Goal: Task Accomplishment & Management: Manage account settings

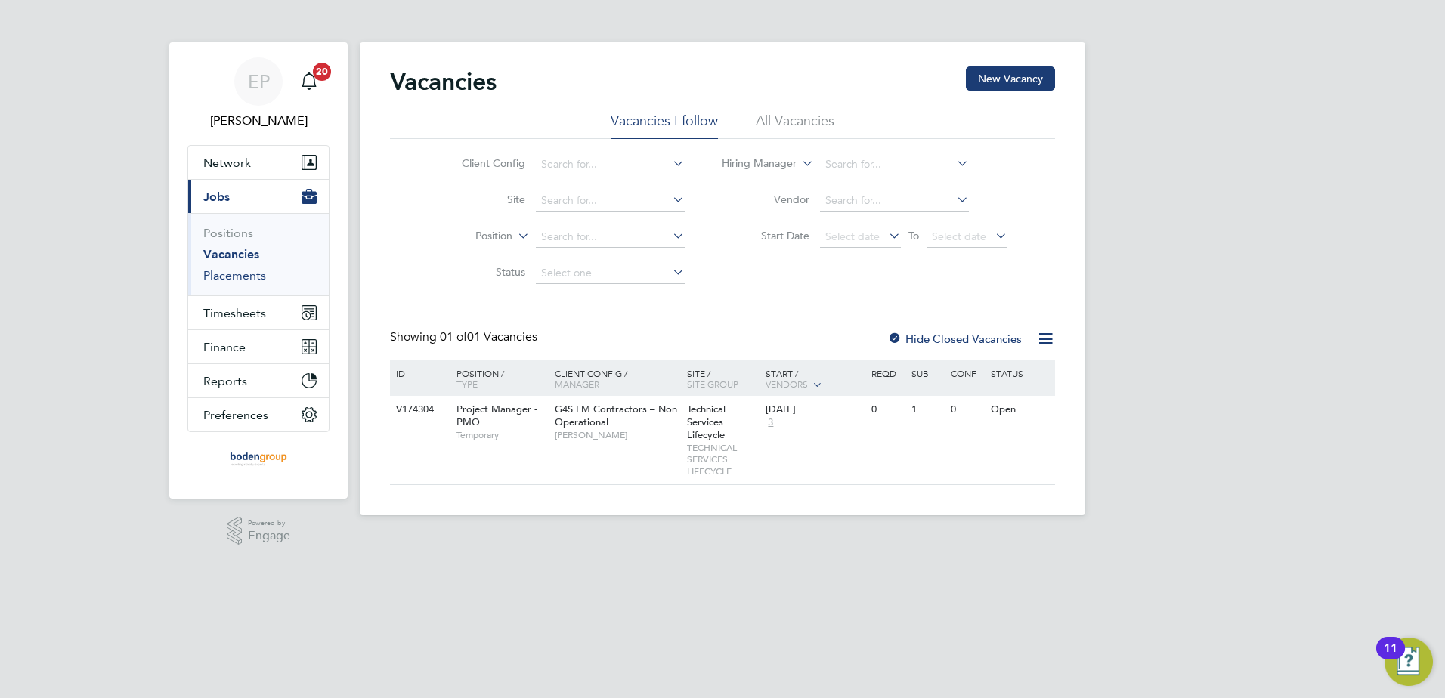
click at [244, 274] on link "Placements" at bounding box center [234, 275] width 63 height 14
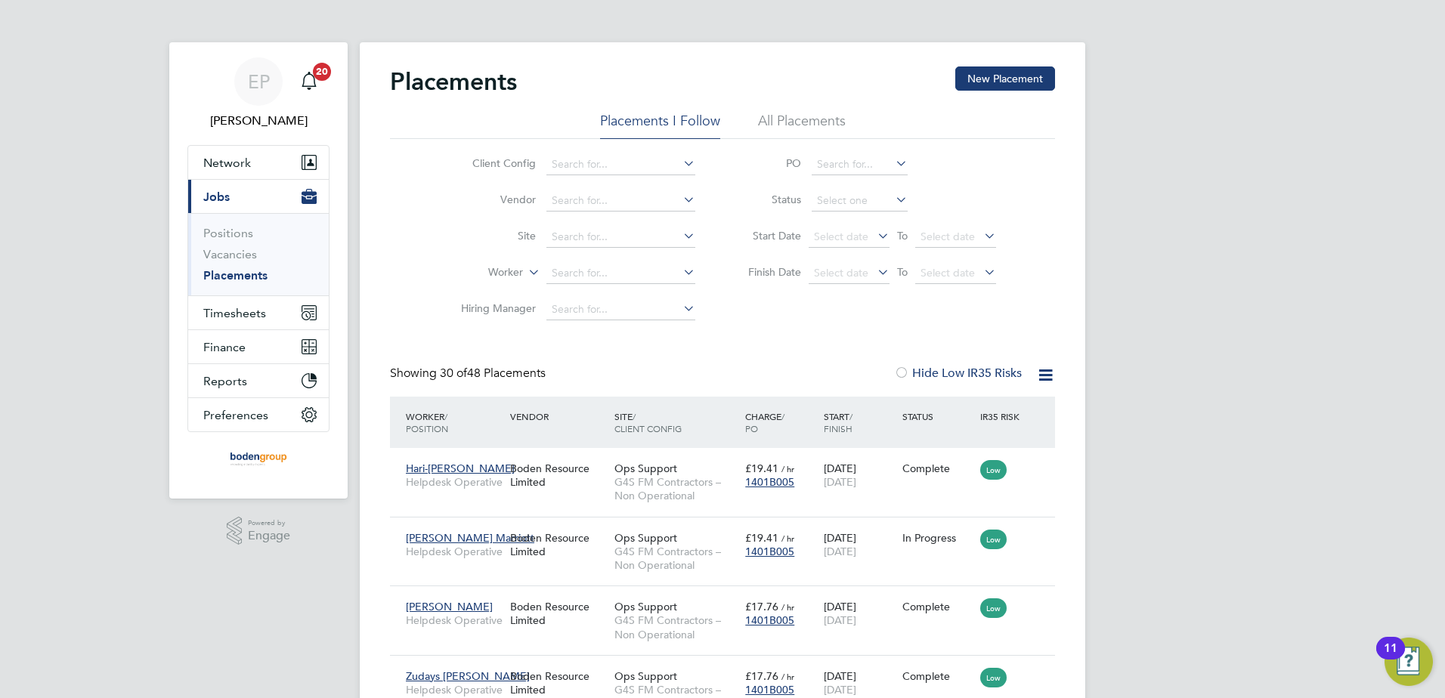
click at [778, 119] on li "All Placements" at bounding box center [802, 125] width 88 height 27
click at [594, 266] on input at bounding box center [620, 273] width 149 height 21
type input "anto"
click at [1050, 374] on icon at bounding box center [1045, 375] width 19 height 19
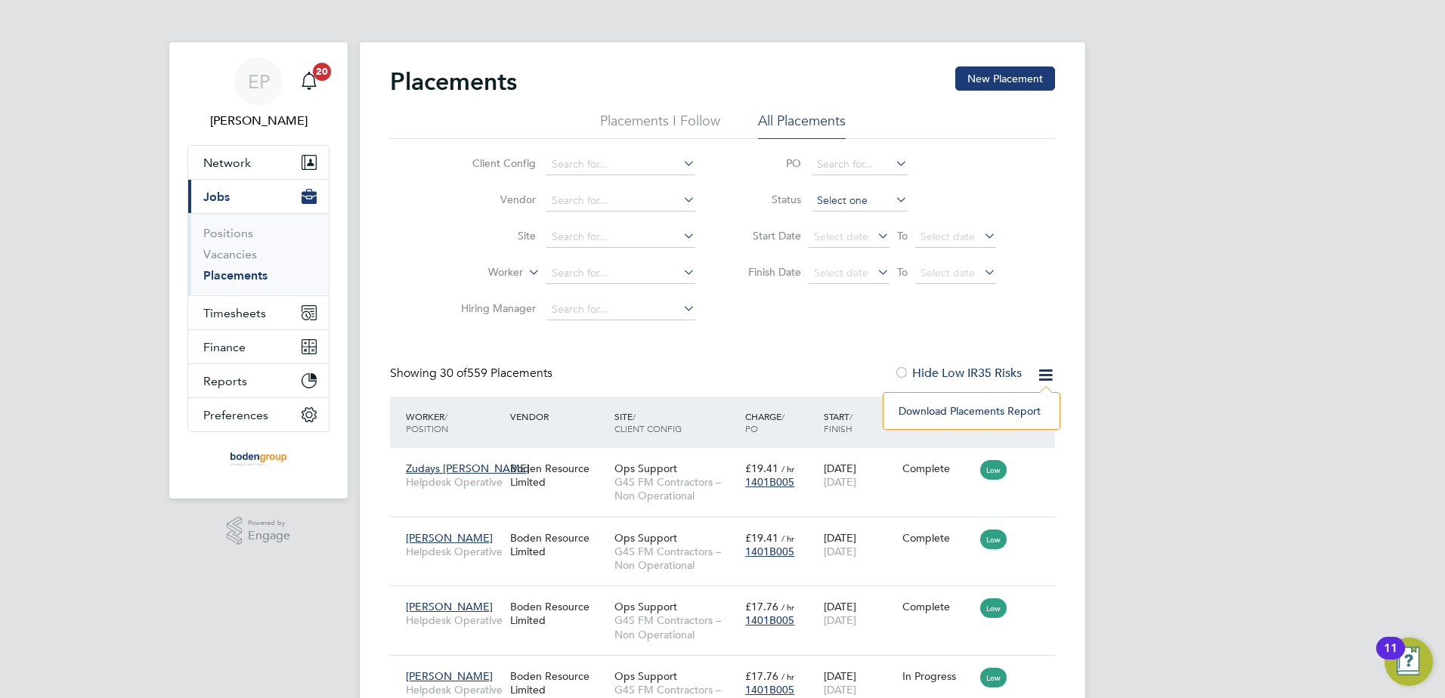
click at [876, 198] on input at bounding box center [860, 200] width 96 height 21
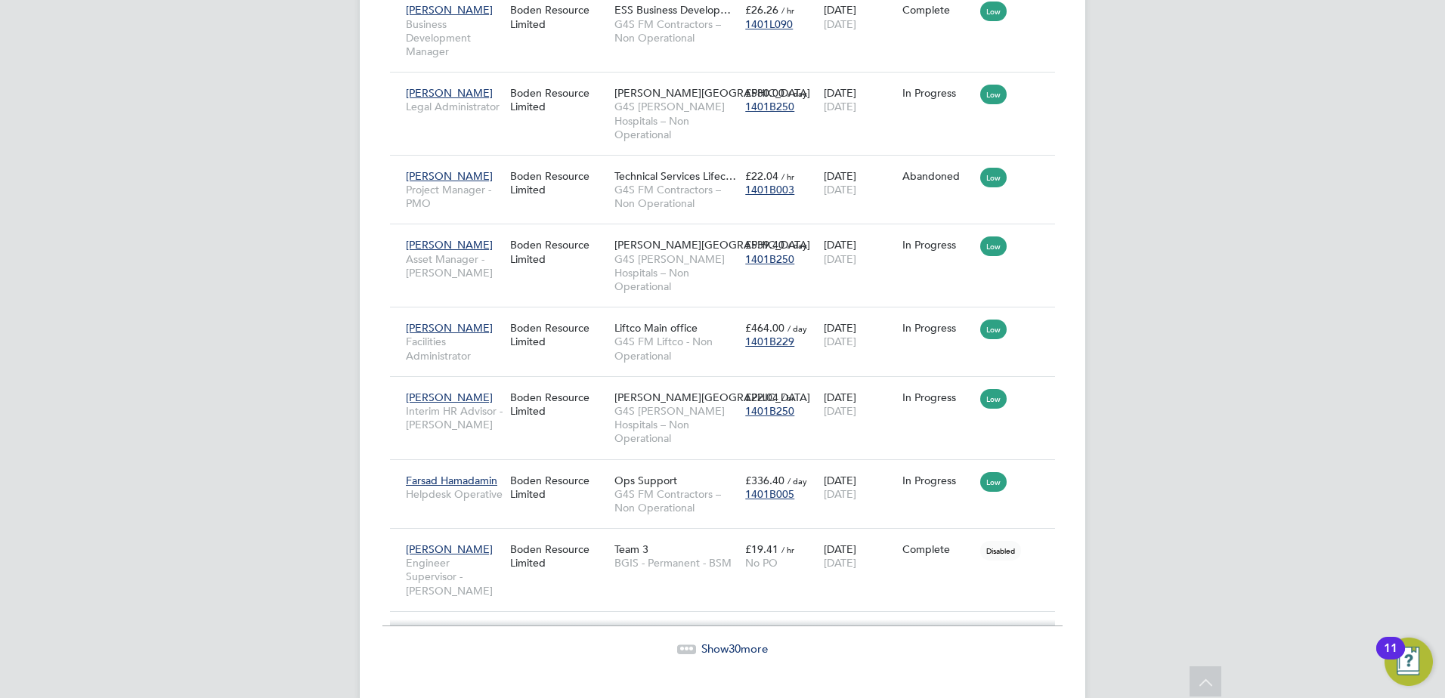
click at [721, 642] on span "Show 30 more" at bounding box center [734, 649] width 66 height 14
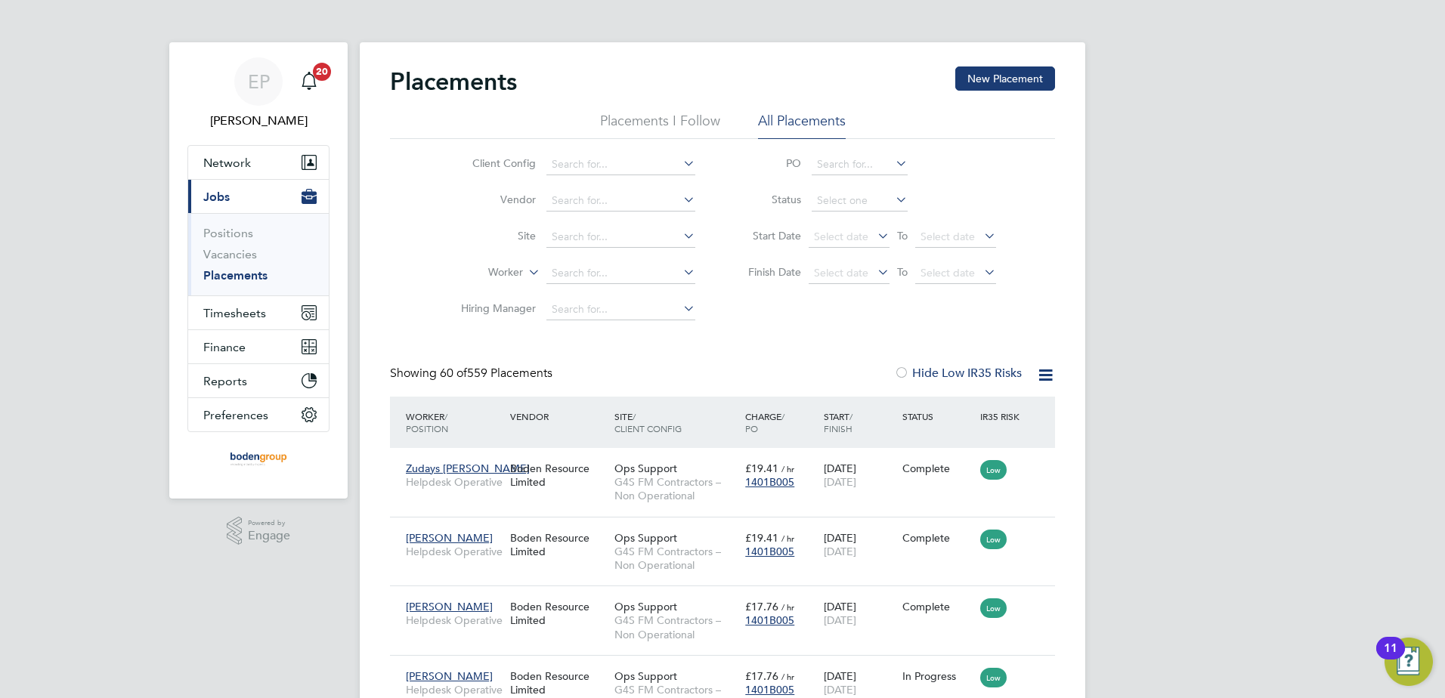
drag, startPoint x: 644, startPoint y: 121, endPoint x: 648, endPoint y: 134, distance: 13.6
click at [645, 121] on li "Placements I Follow" at bounding box center [660, 125] width 120 height 27
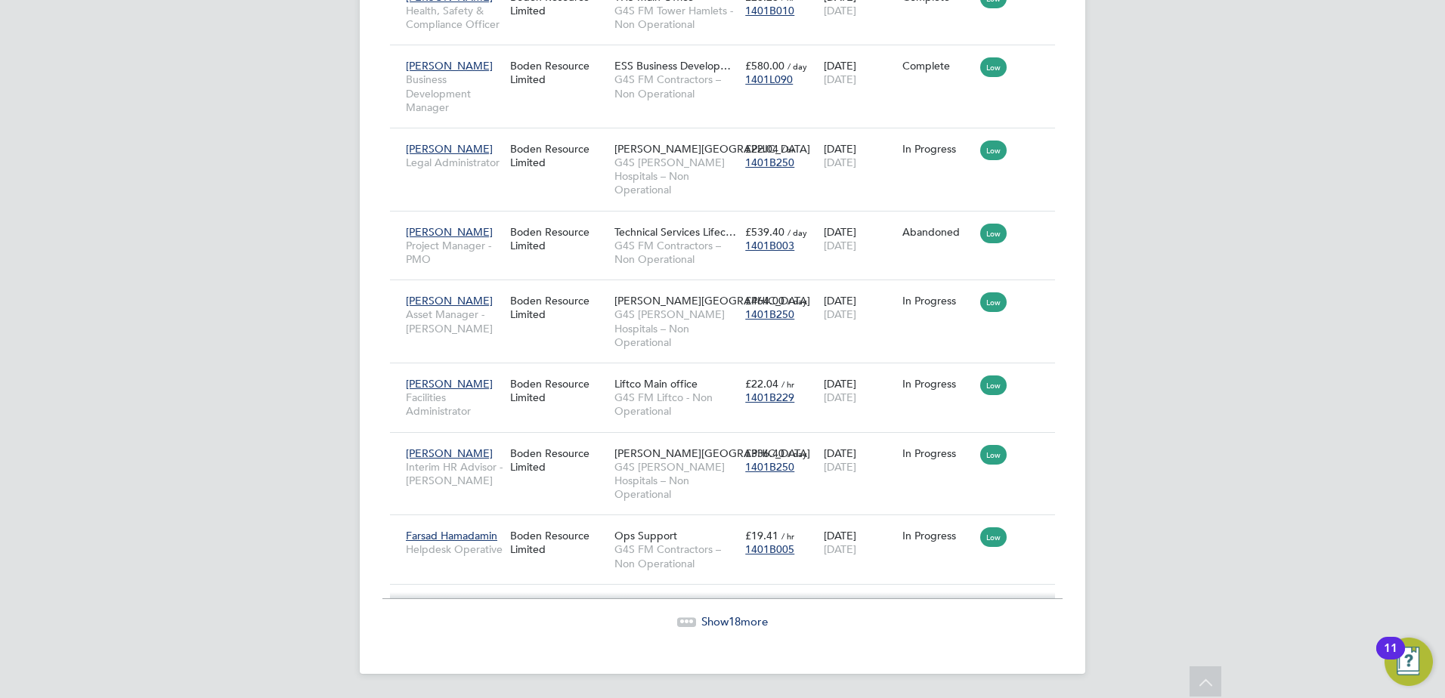
click at [702, 616] on span "Show 18 more" at bounding box center [734, 621] width 66 height 14
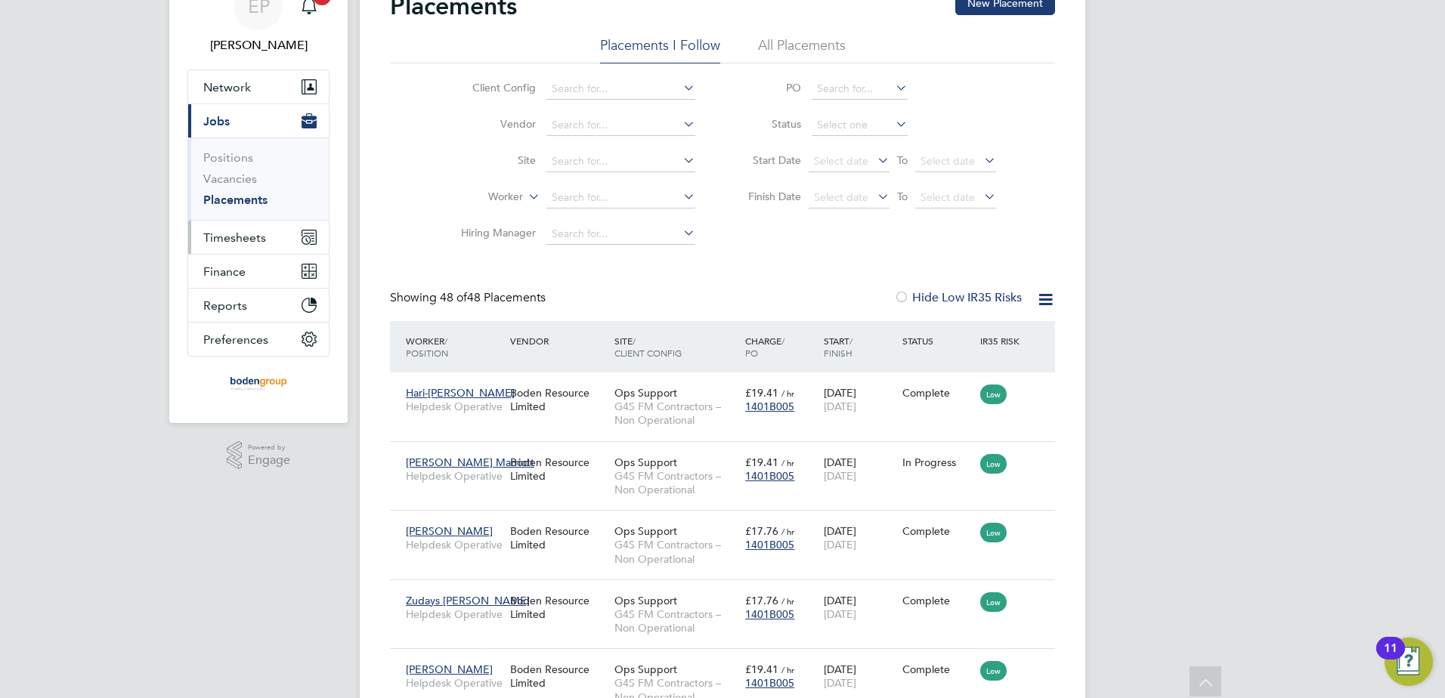
click at [253, 234] on span "Timesheets" at bounding box center [234, 237] width 63 height 14
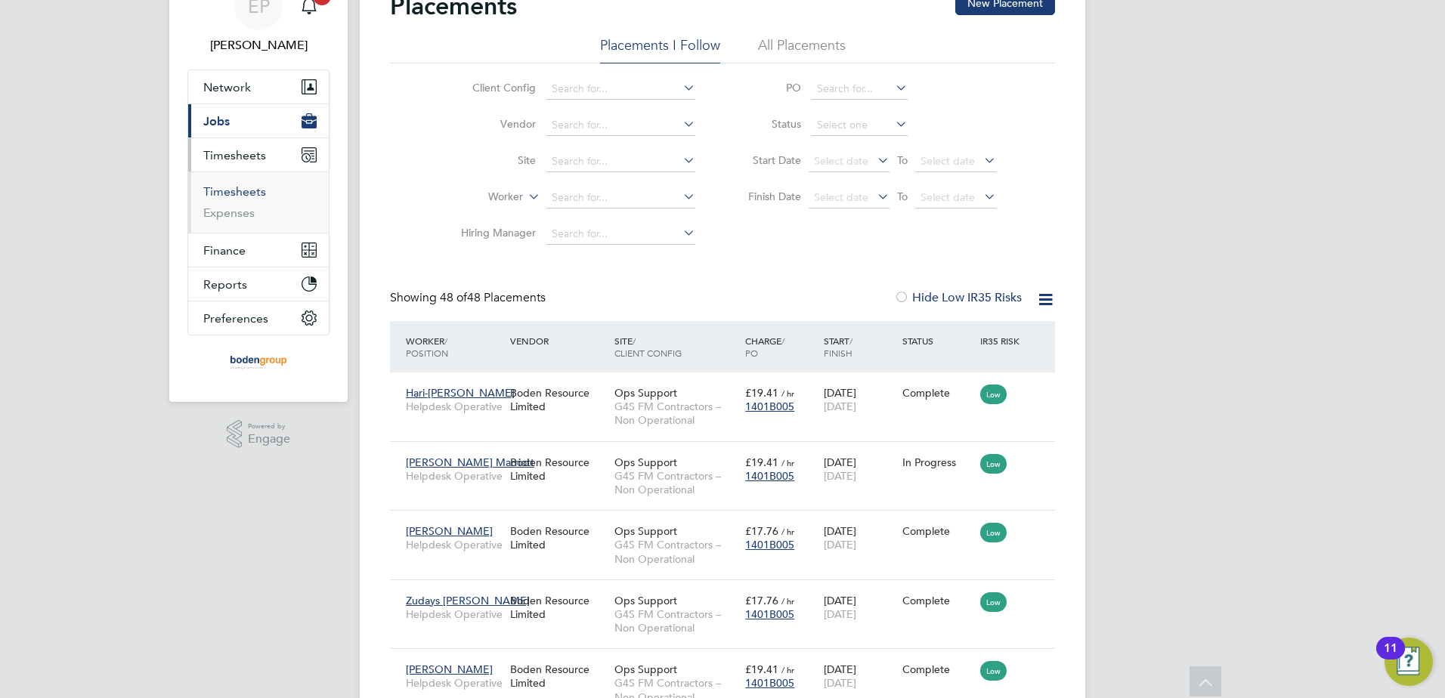
click at [249, 191] on link "Timesheets" at bounding box center [234, 191] width 63 height 14
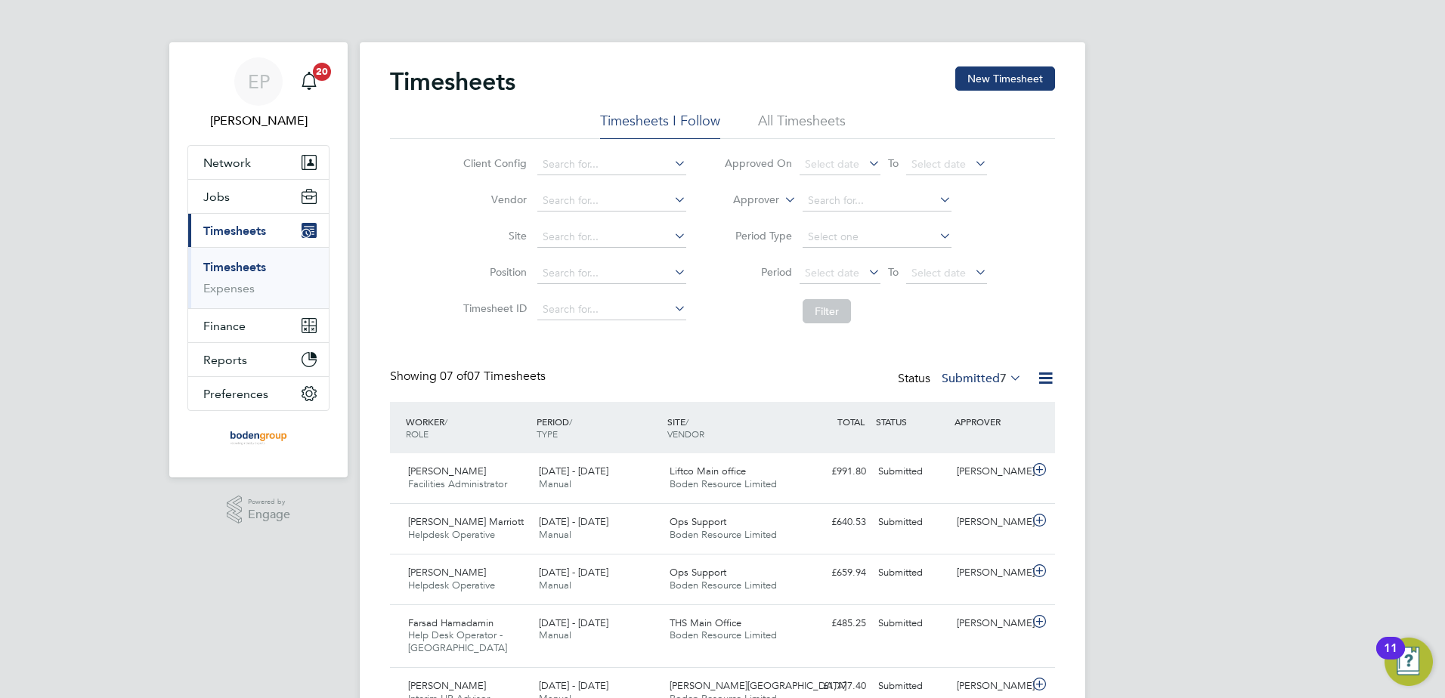
click at [778, 200] on label "Approver" at bounding box center [745, 200] width 68 height 15
click at [755, 212] on li "Worker" at bounding box center [741, 218] width 75 height 20
click at [840, 204] on input at bounding box center [876, 200] width 149 height 21
click at [895, 214] on li "Antony Moran" at bounding box center [894, 222] width 187 height 20
type input "Antony Moran"
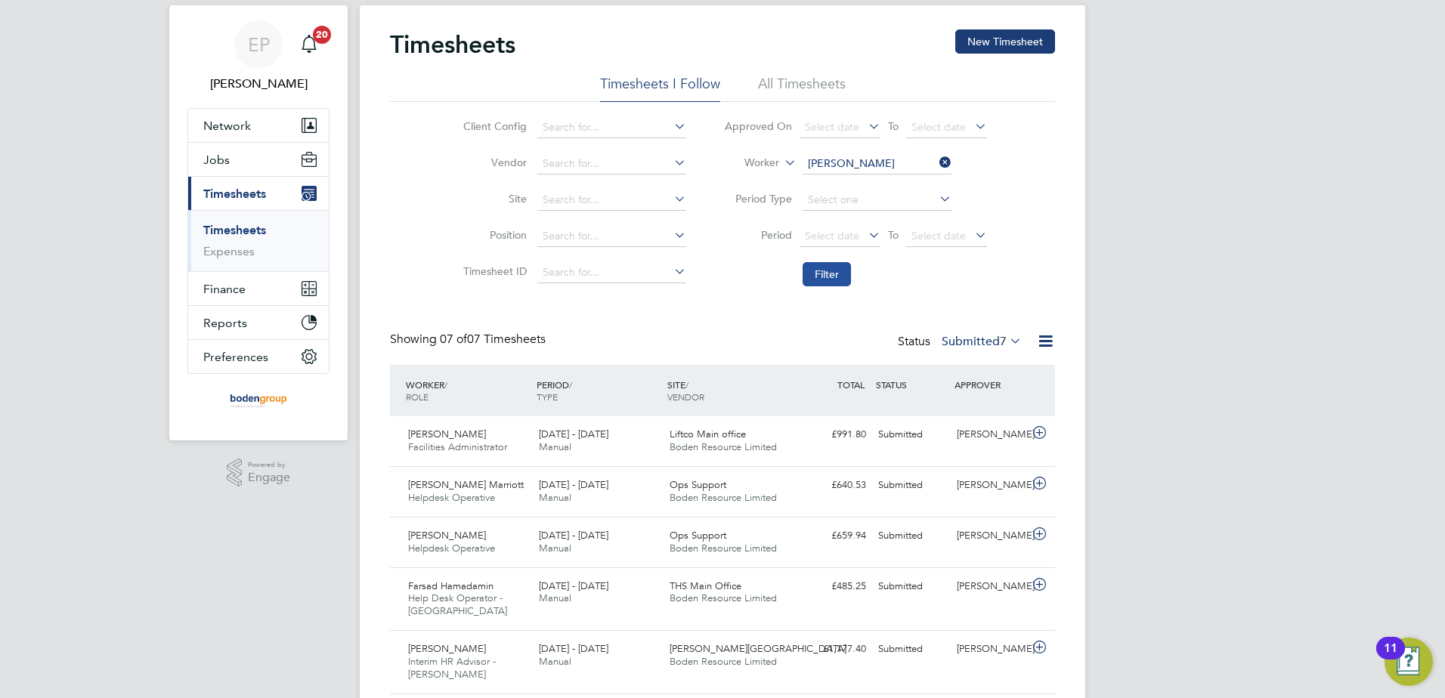
click at [827, 264] on button "Filter" at bounding box center [826, 274] width 48 height 24
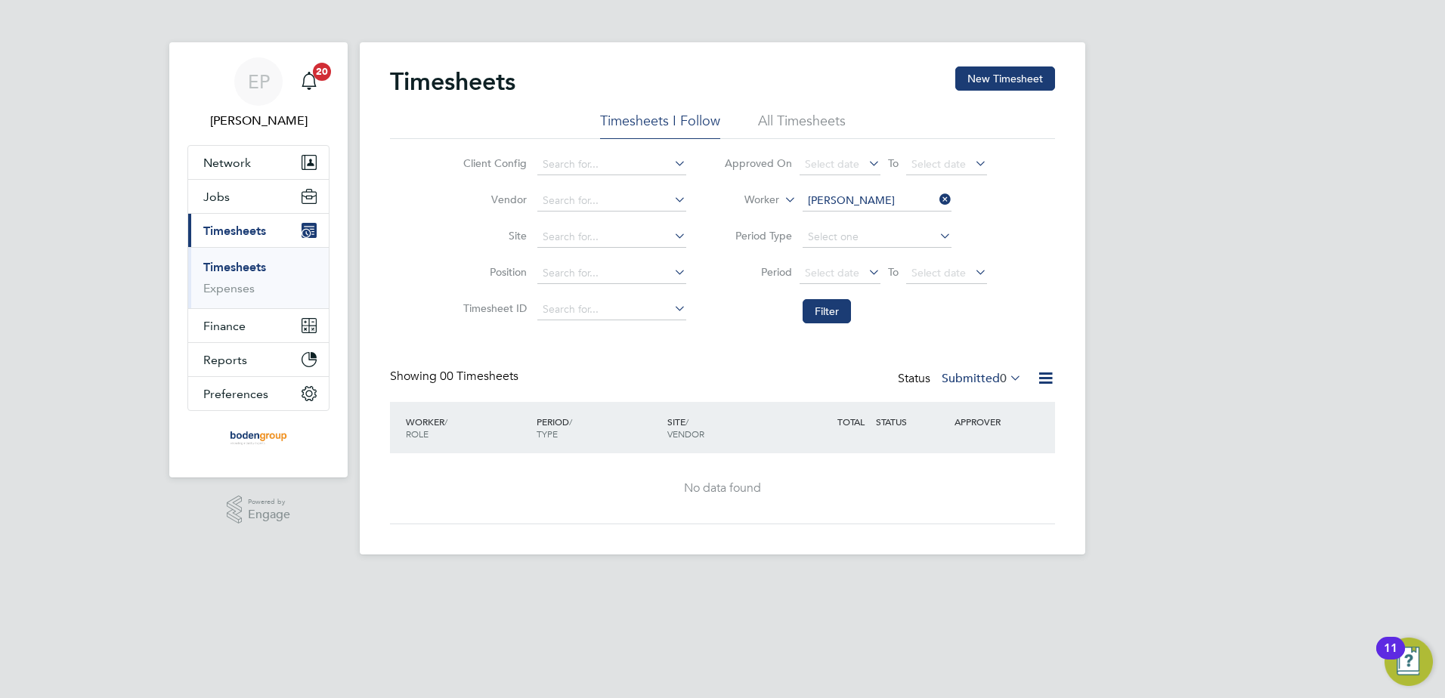
click at [966, 376] on label "Submitted 0" at bounding box center [982, 378] width 80 height 15
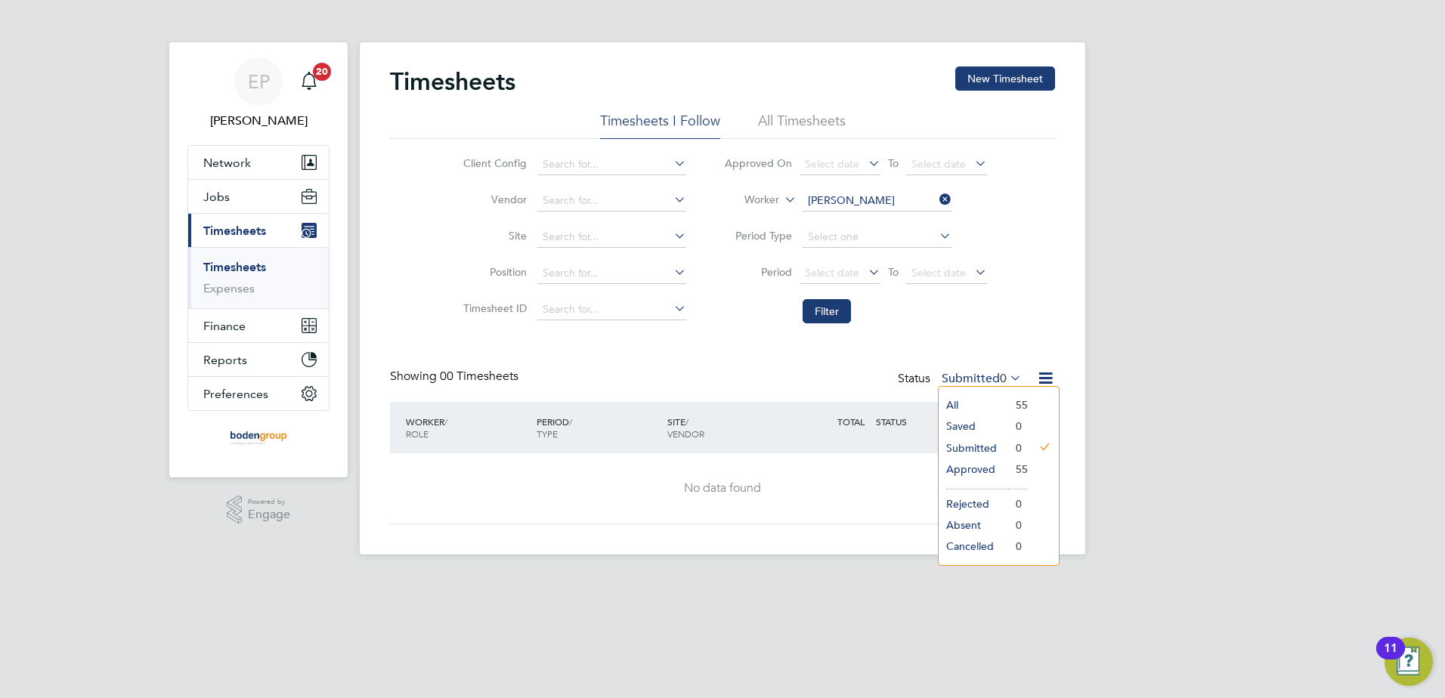
click at [972, 398] on li "All" at bounding box center [974, 404] width 70 height 21
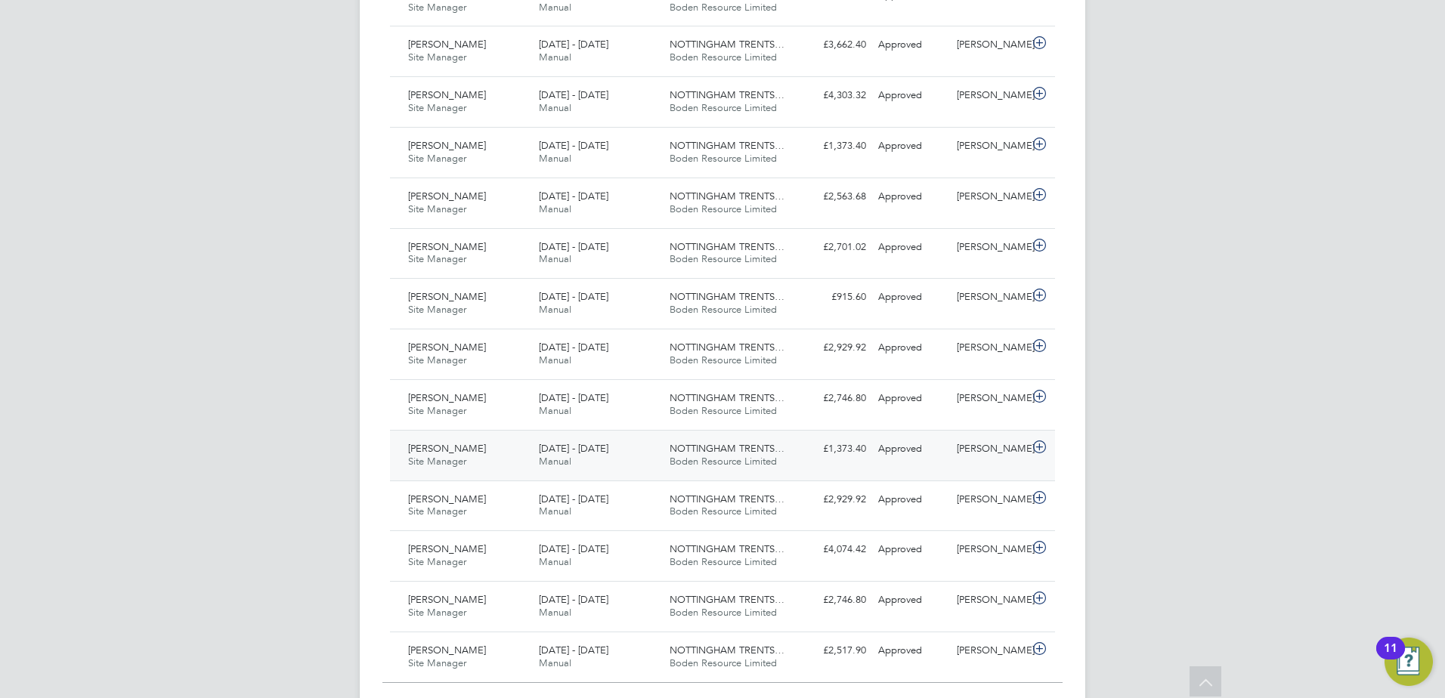
click at [719, 447] on span "NOTTINGHAM TRENTS…" at bounding box center [726, 448] width 115 height 13
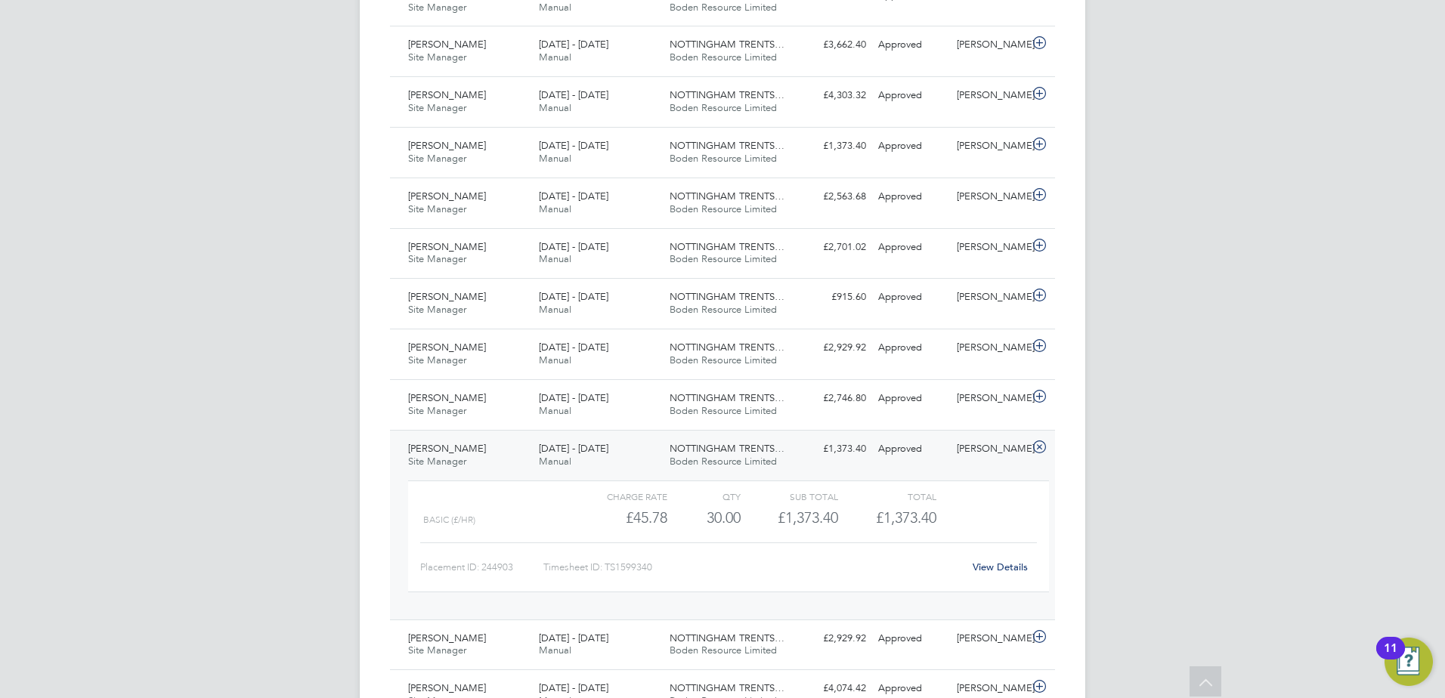
click at [1018, 571] on link "View Details" at bounding box center [1000, 567] width 55 height 13
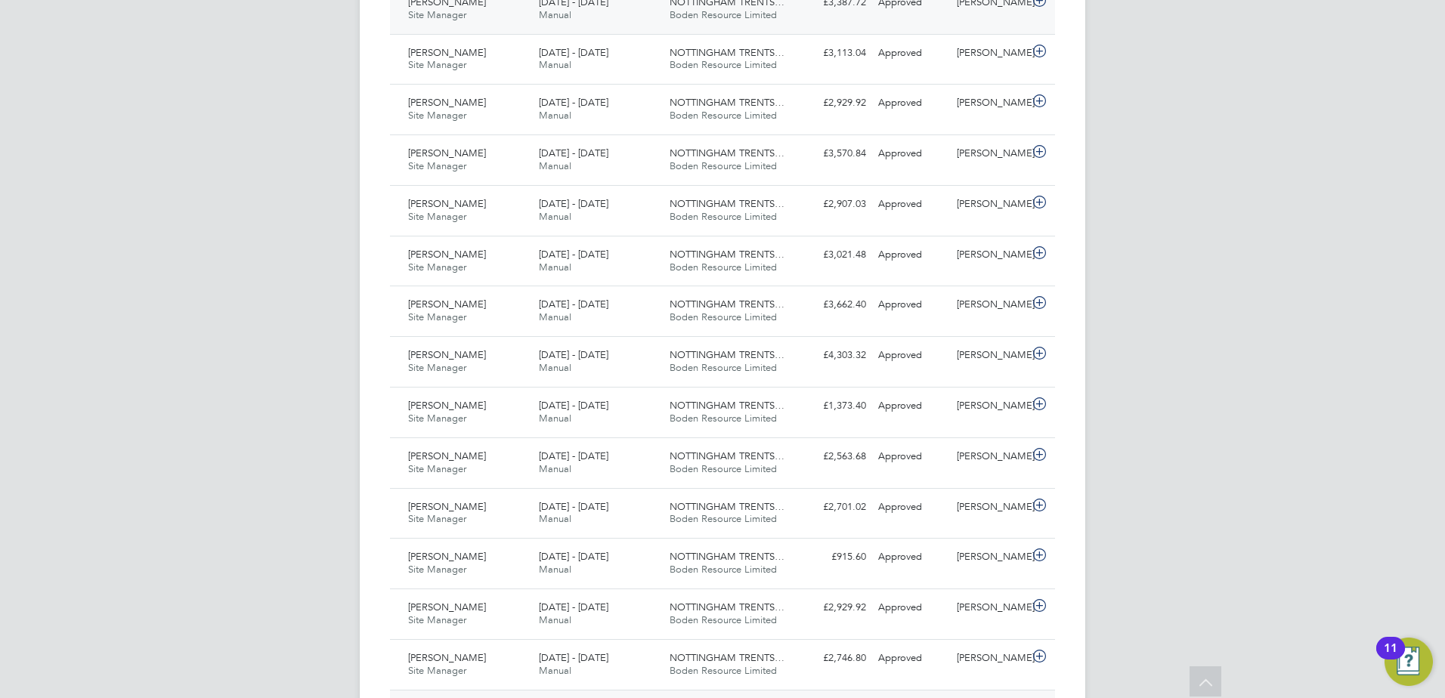
scroll to position [982, 0]
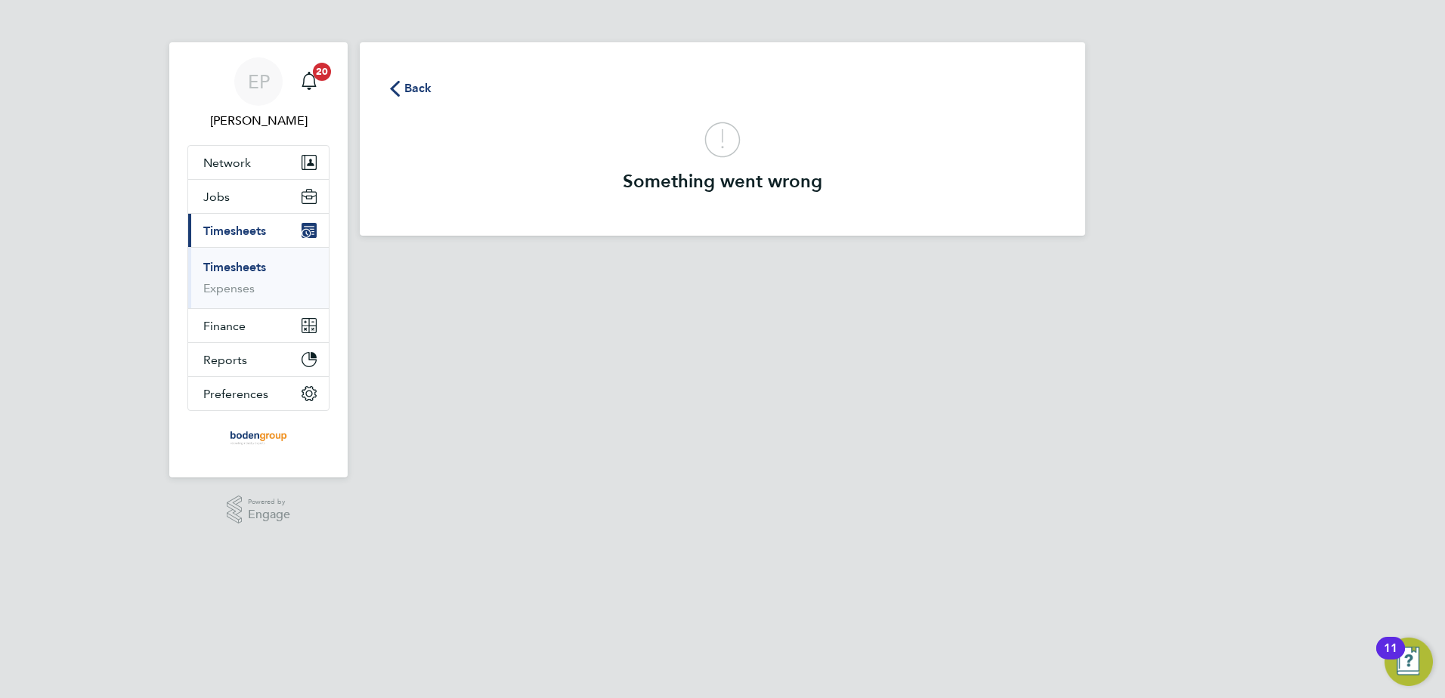
click at [406, 85] on span "Back" at bounding box center [418, 88] width 28 height 18
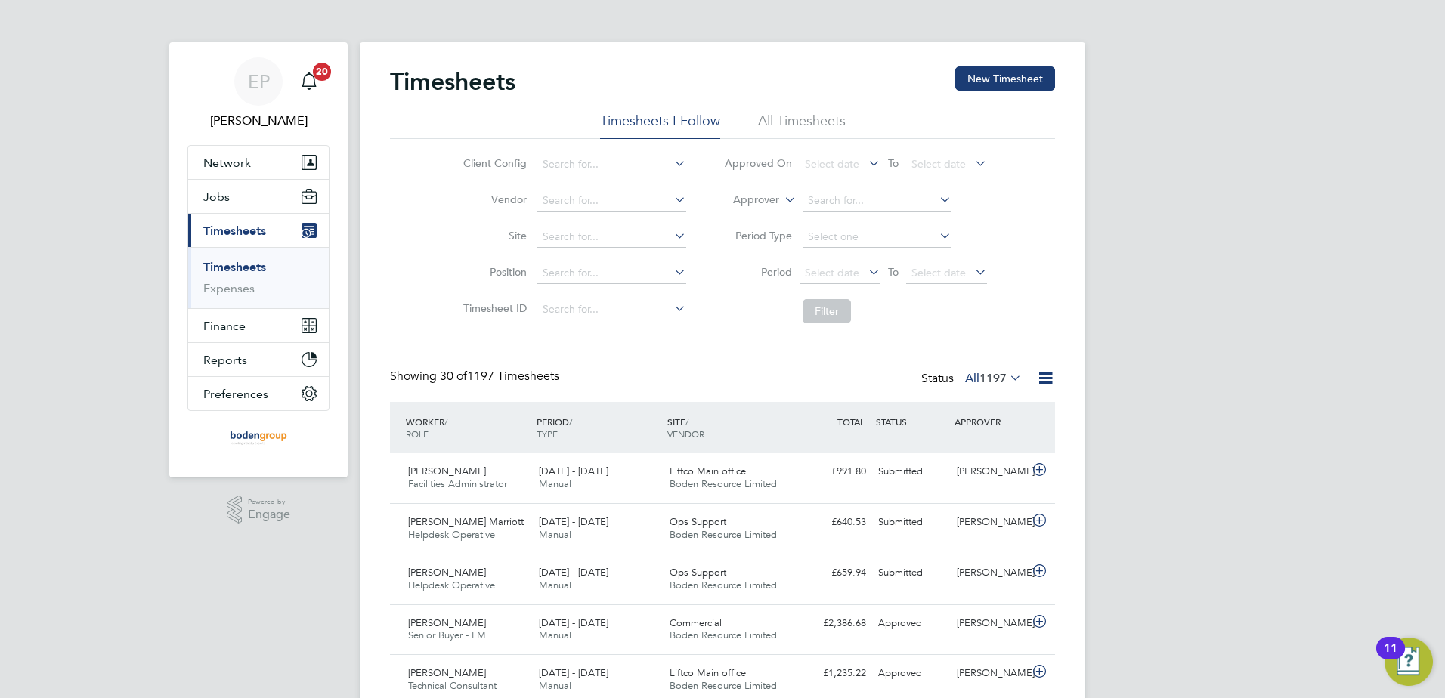
click at [781, 203] on icon at bounding box center [781, 196] width 0 height 14
click at [753, 218] on li "Worker" at bounding box center [741, 218] width 75 height 20
click at [821, 199] on input at bounding box center [876, 200] width 149 height 21
click at [815, 215] on b "Antony" at bounding box center [851, 221] width 88 height 13
type input "Antony Moran"
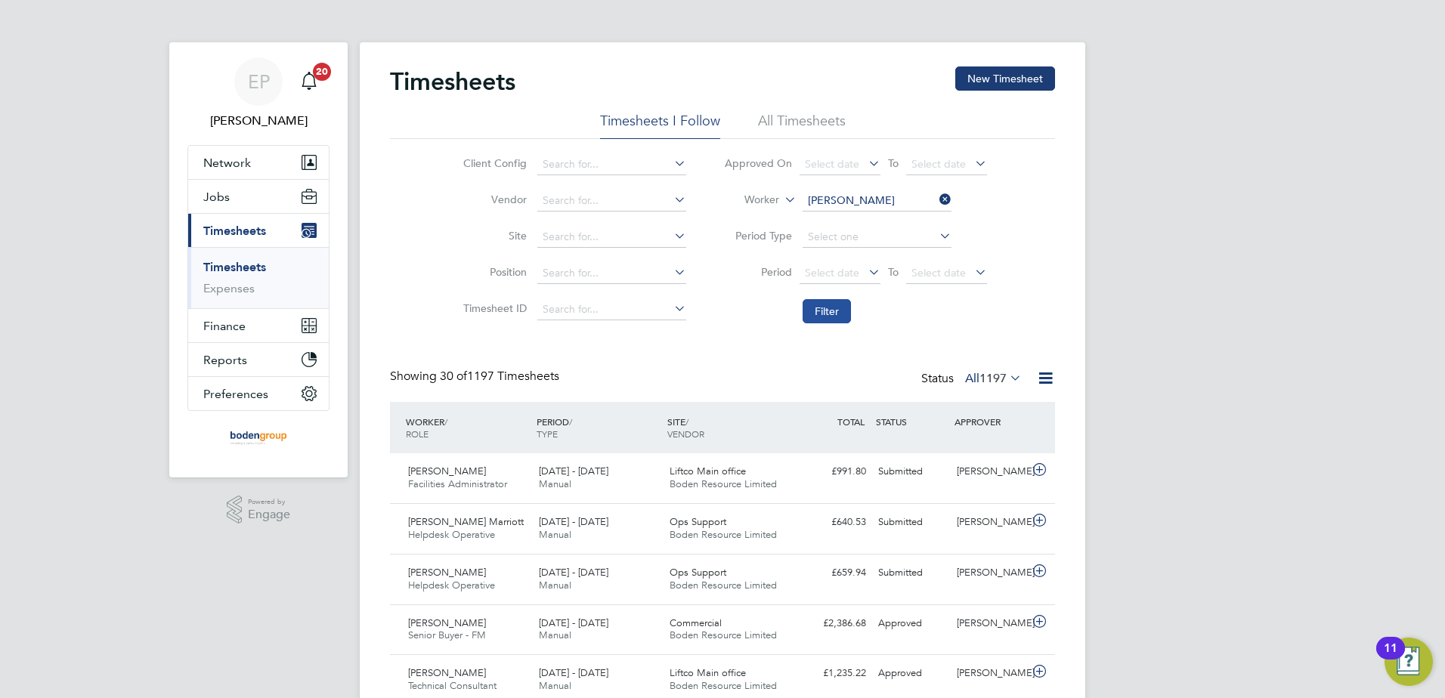
click at [815, 308] on button "Filter" at bounding box center [826, 311] width 48 height 24
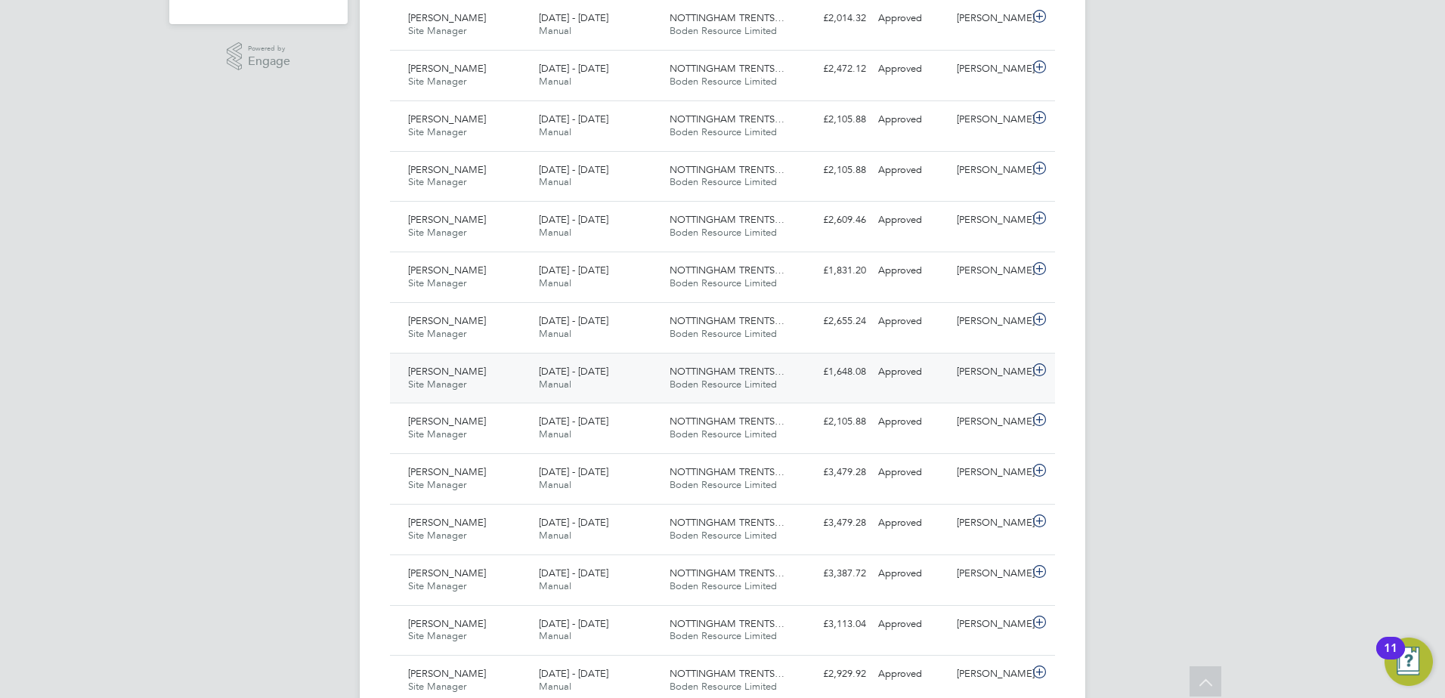
click at [706, 377] on span "NOTTINGHAM TRENTS…" at bounding box center [726, 371] width 115 height 13
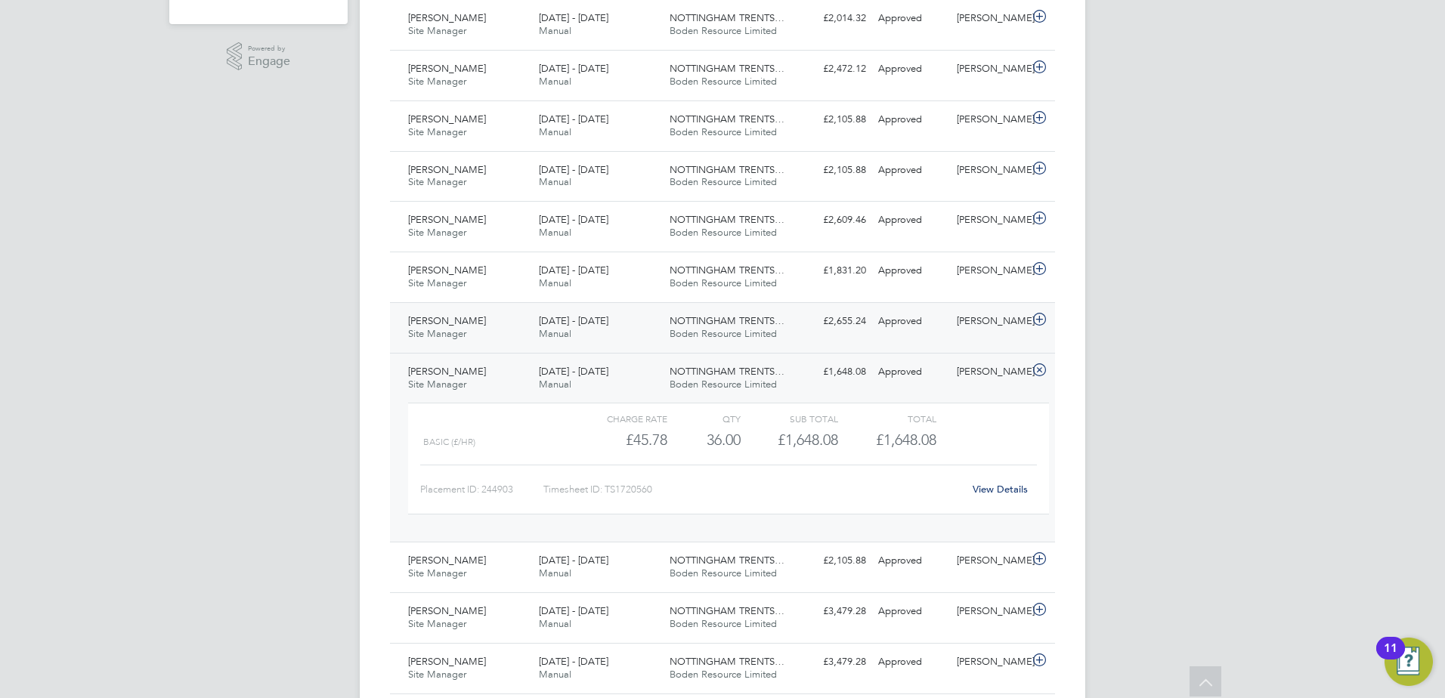
click at [700, 327] on div "NOTTINGHAM TRENTS… Boden Resource Limited" at bounding box center [728, 328] width 131 height 38
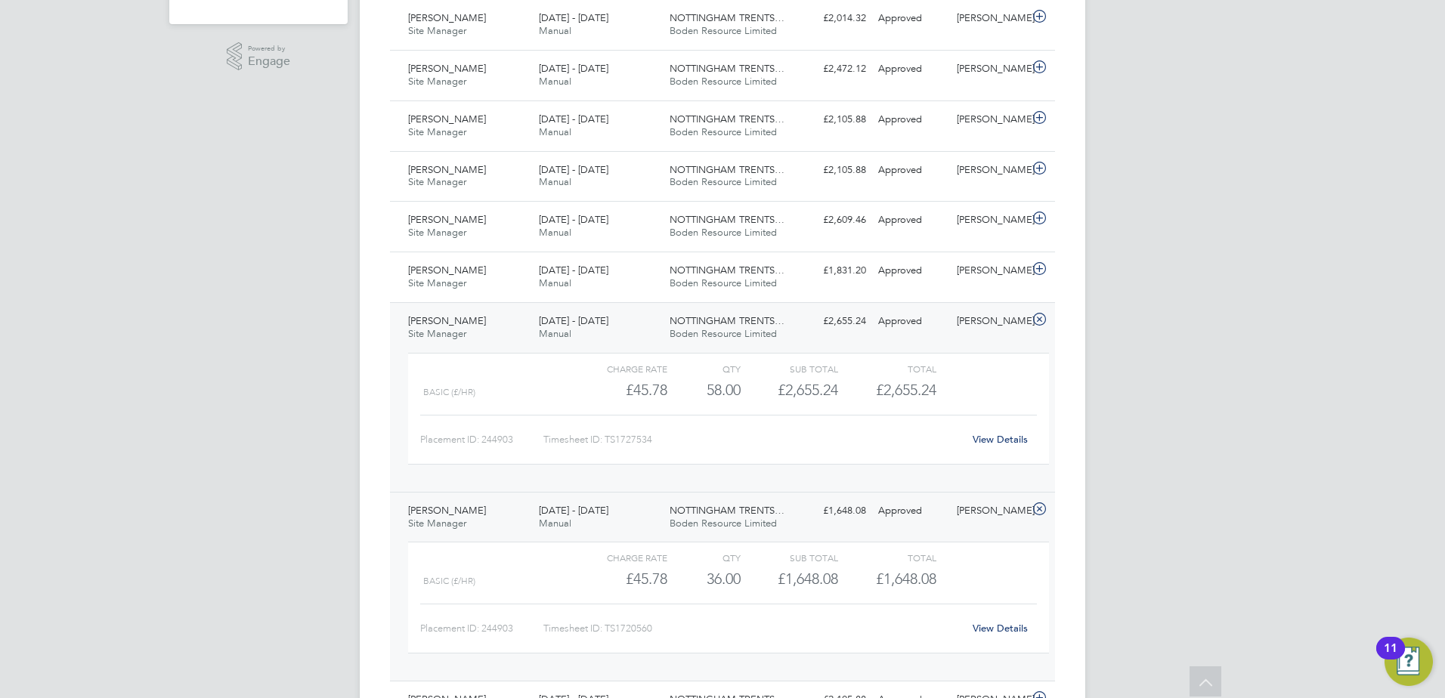
click at [990, 437] on link "View Details" at bounding box center [1000, 439] width 55 height 13
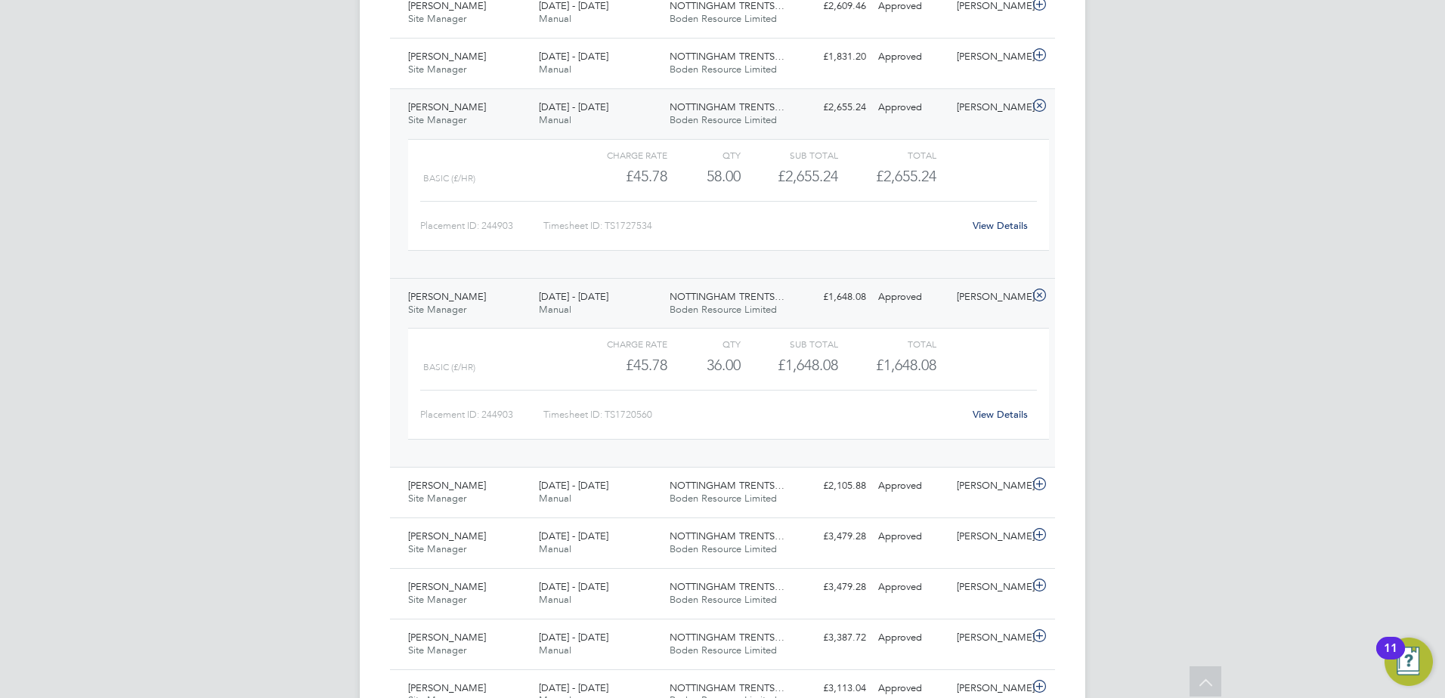
click at [1042, 291] on icon at bounding box center [1039, 295] width 19 height 12
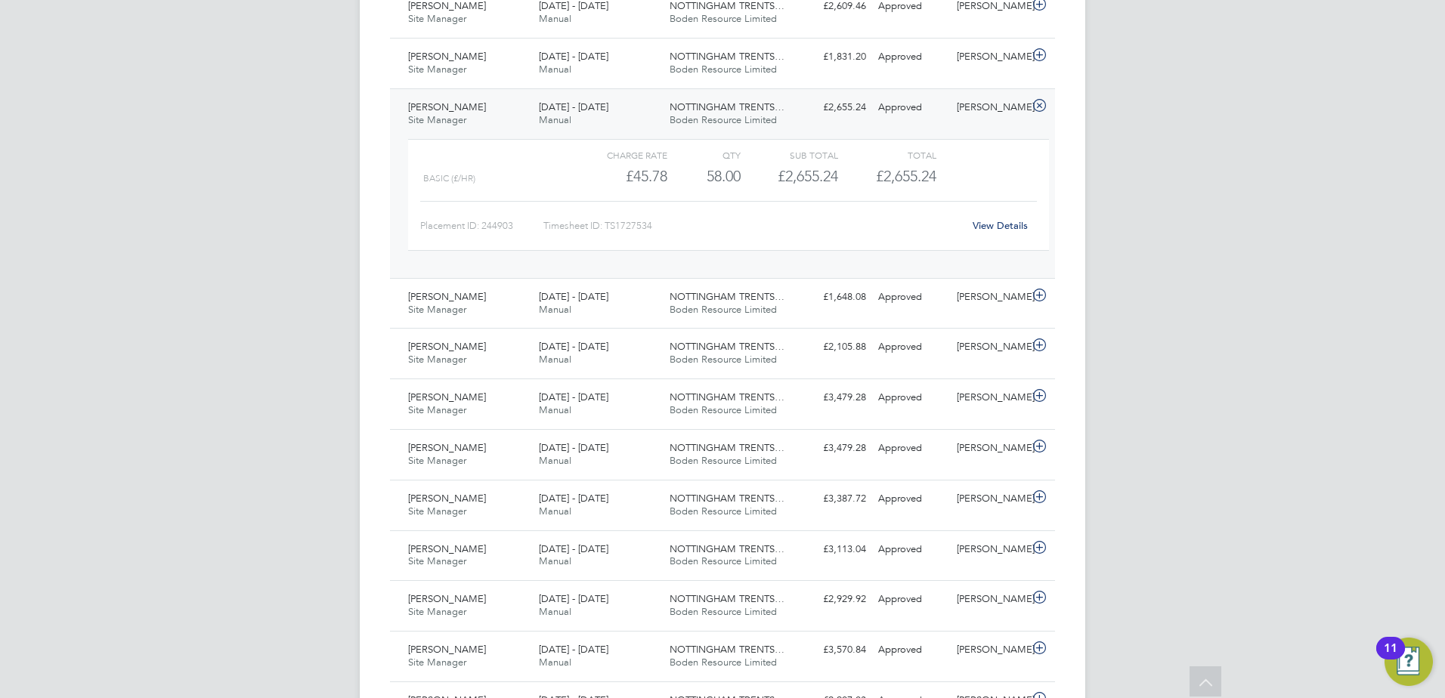
click at [1039, 106] on icon at bounding box center [1039, 106] width 19 height 12
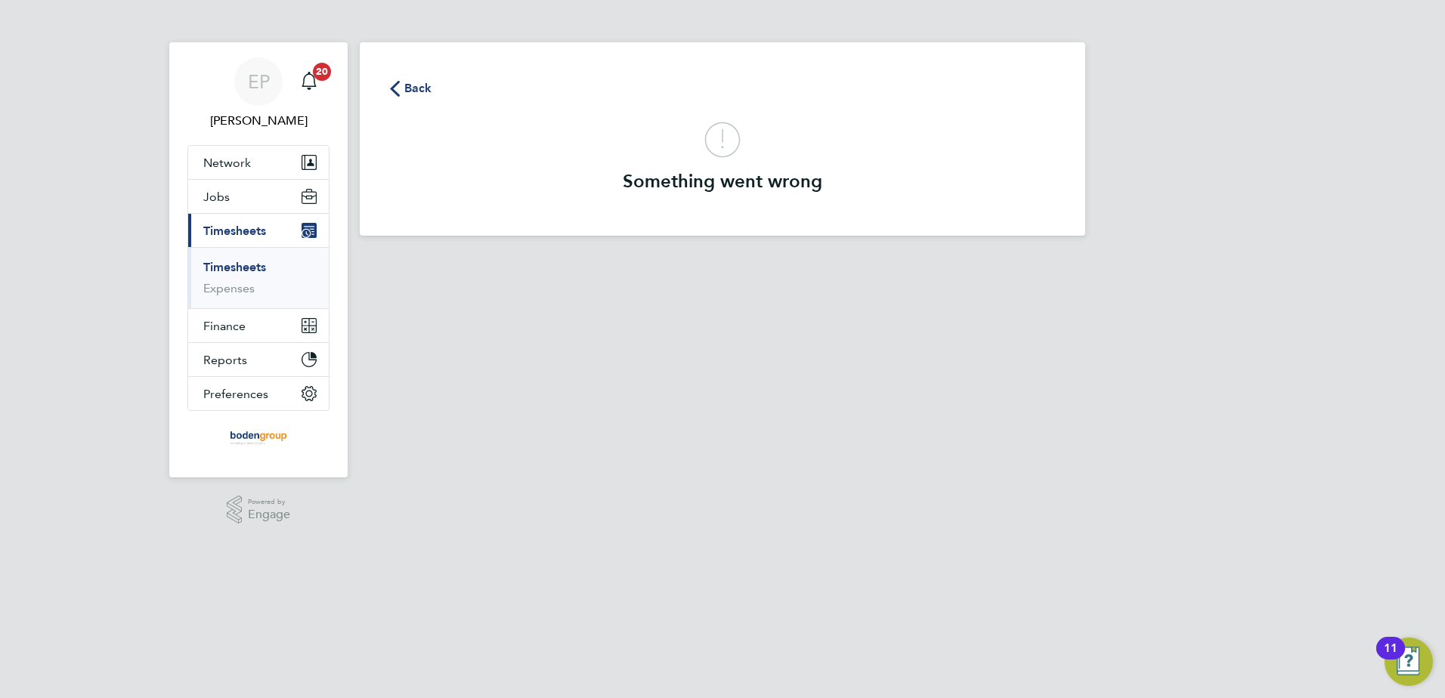
click at [414, 91] on span "Back" at bounding box center [418, 88] width 28 height 18
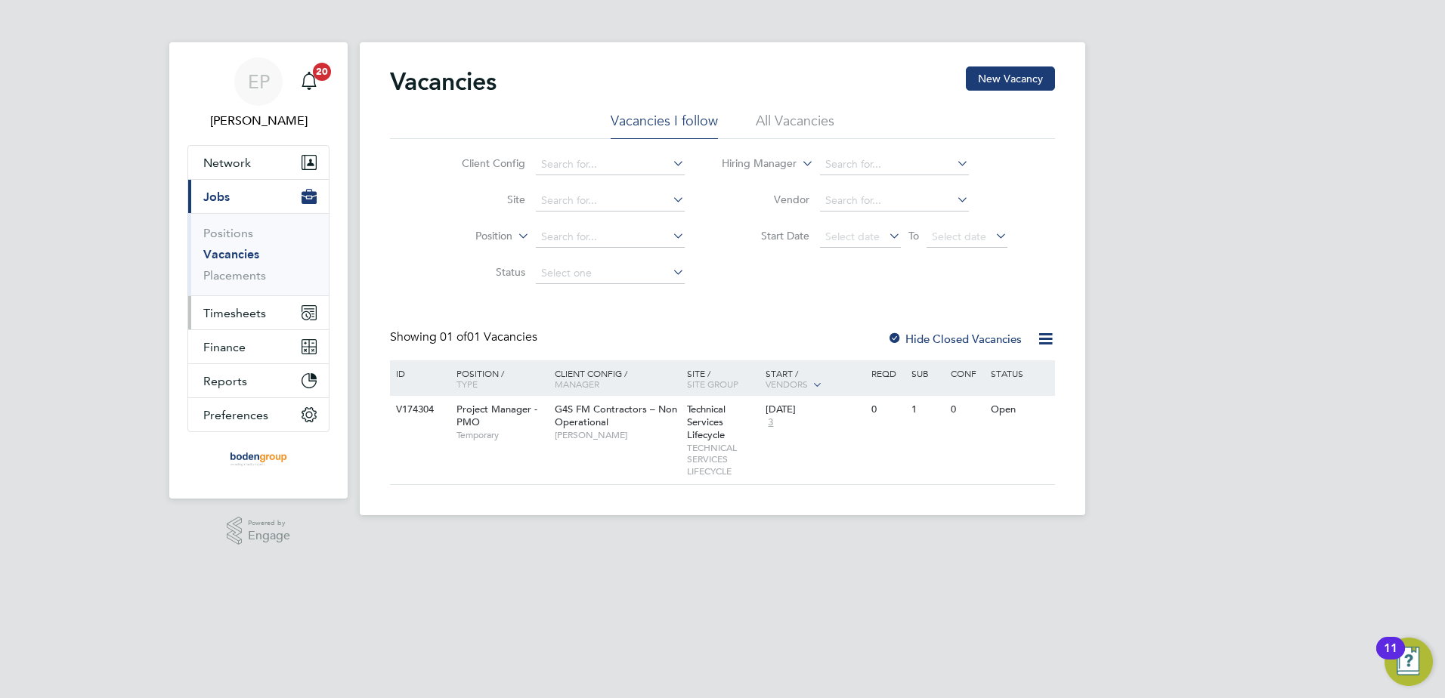
click at [240, 320] on span "Timesheets" at bounding box center [234, 313] width 63 height 14
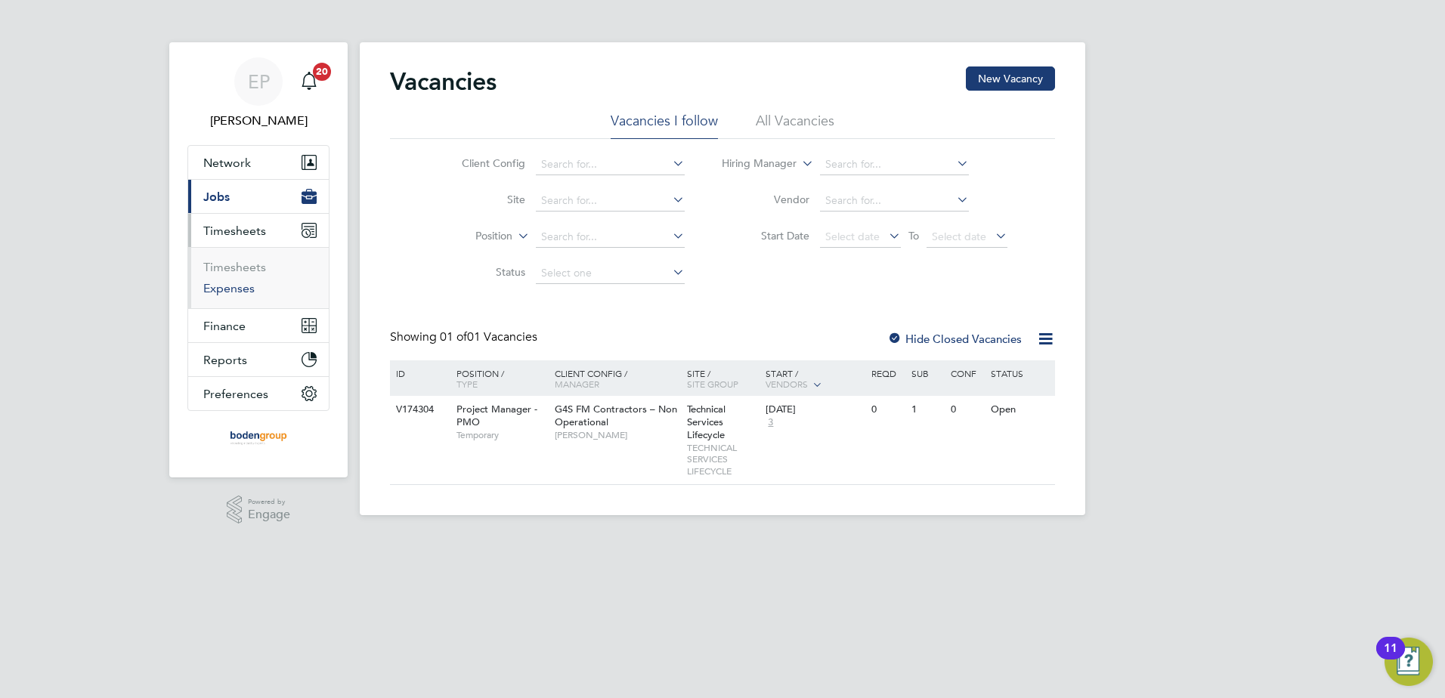
click at [242, 286] on link "Expenses" at bounding box center [228, 288] width 51 height 14
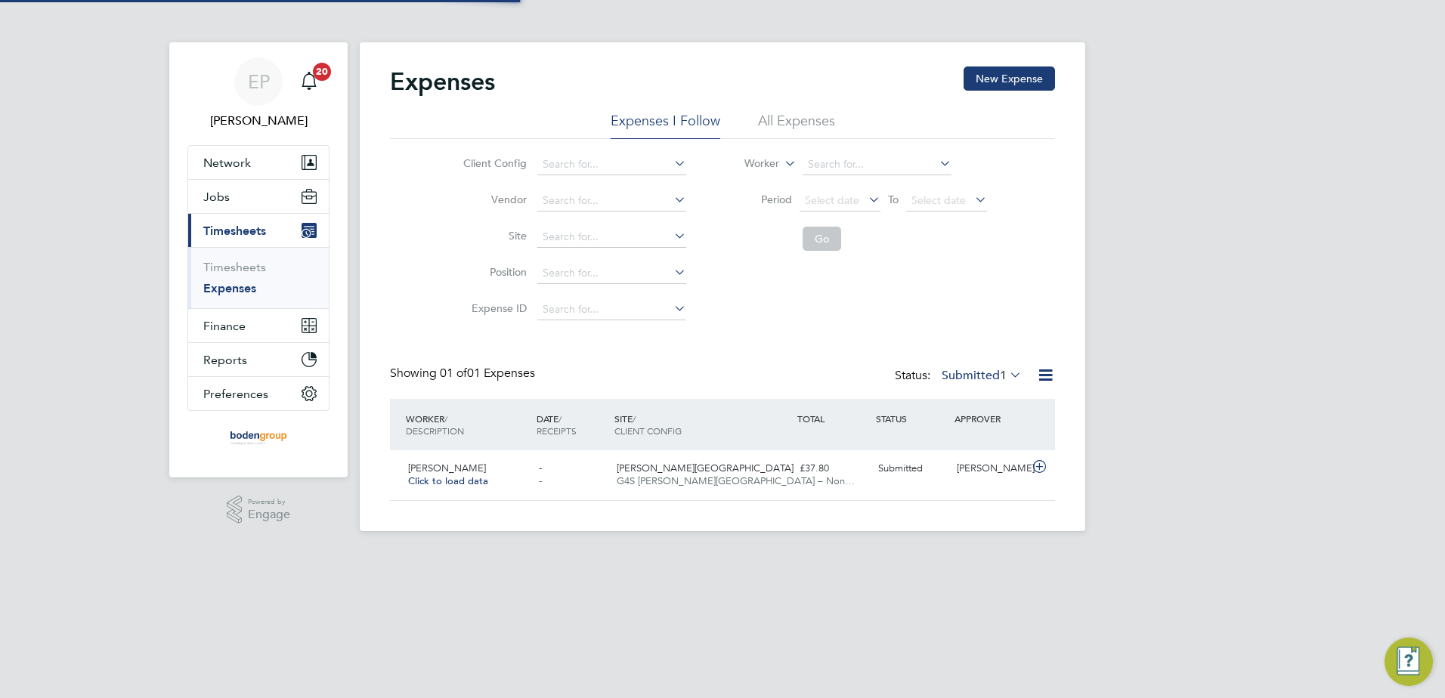
scroll to position [39, 184]
click at [988, 70] on button "New Expense" at bounding box center [1008, 78] width 91 height 24
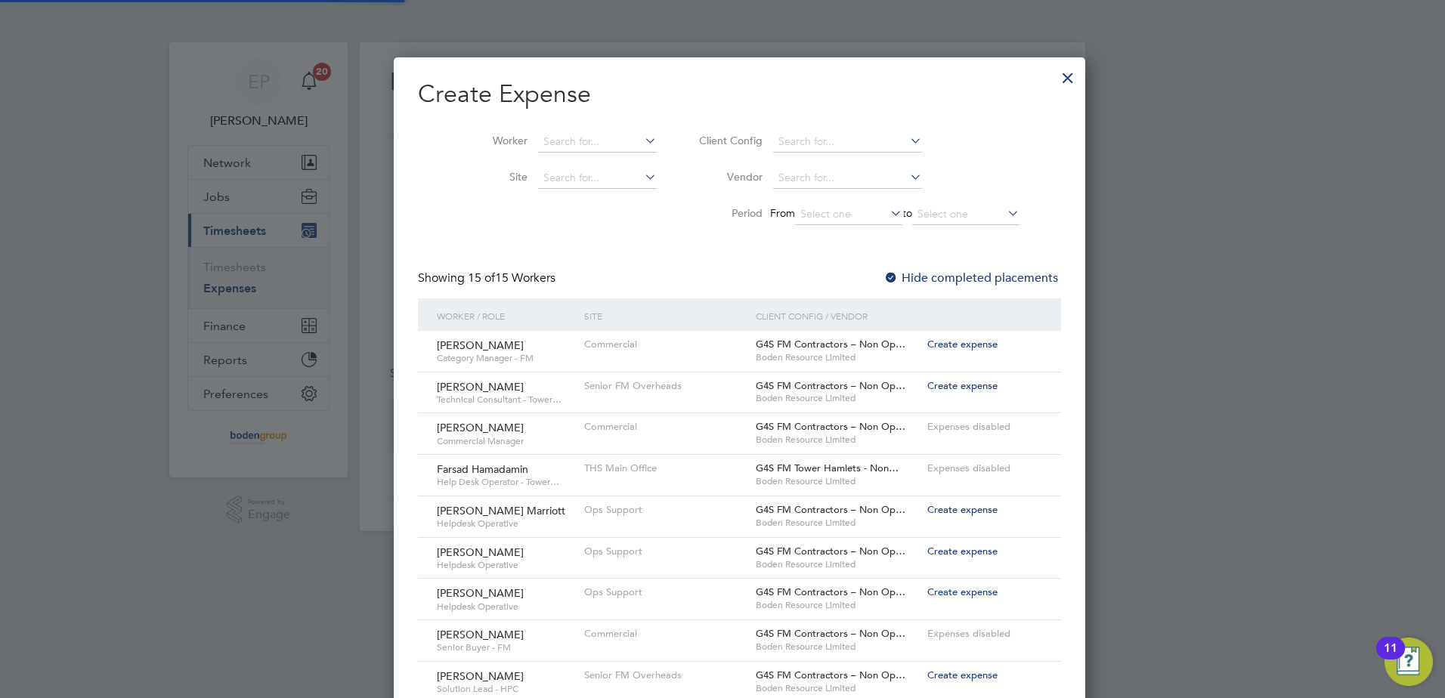
scroll to position [0, 0]
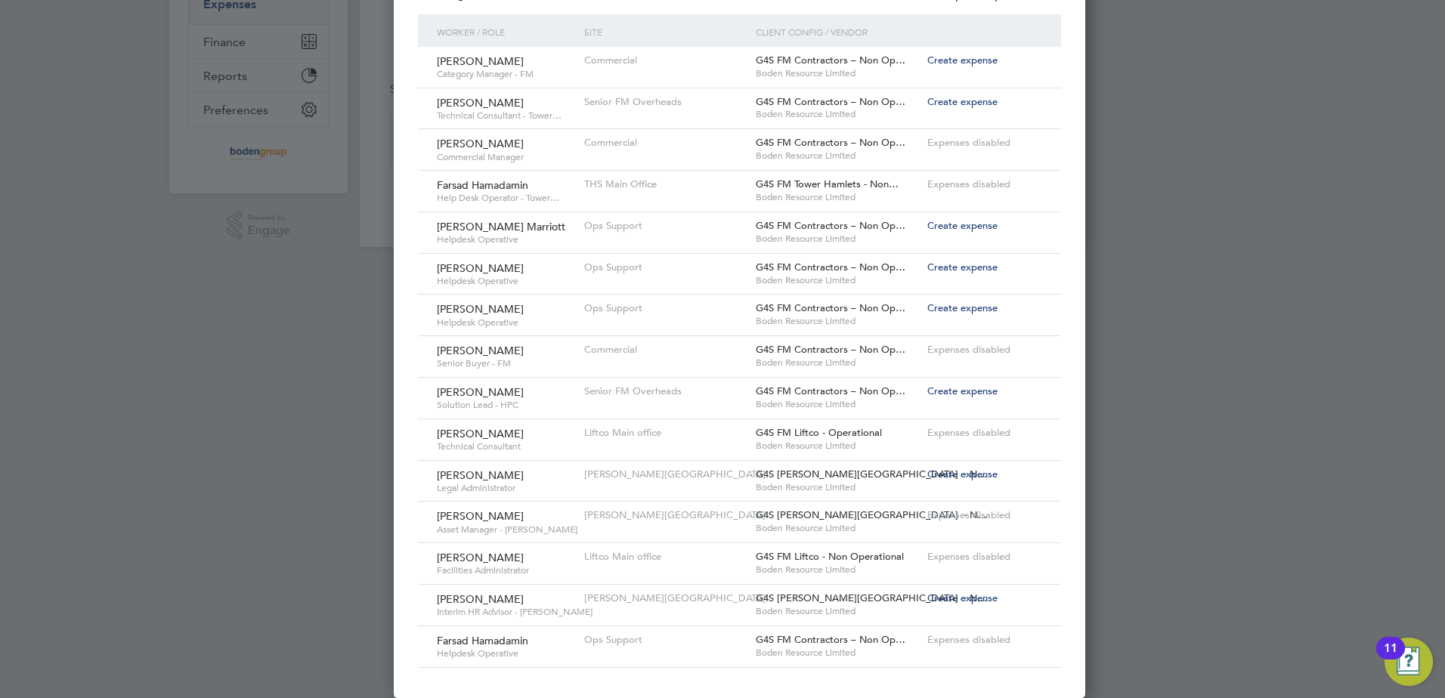
click at [951, 598] on span "Create expense" at bounding box center [962, 598] width 70 height 13
type input "Karen Kemp"
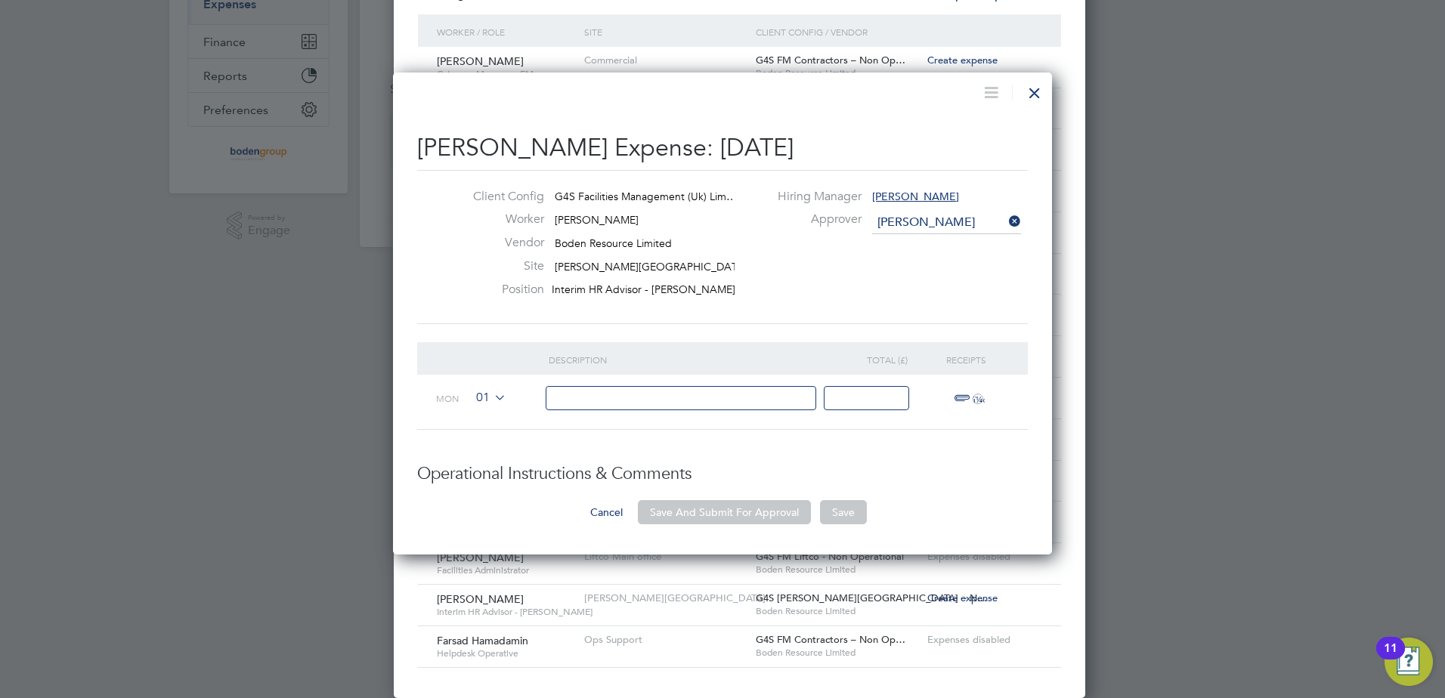
click at [491, 397] on icon at bounding box center [491, 397] width 0 height 12
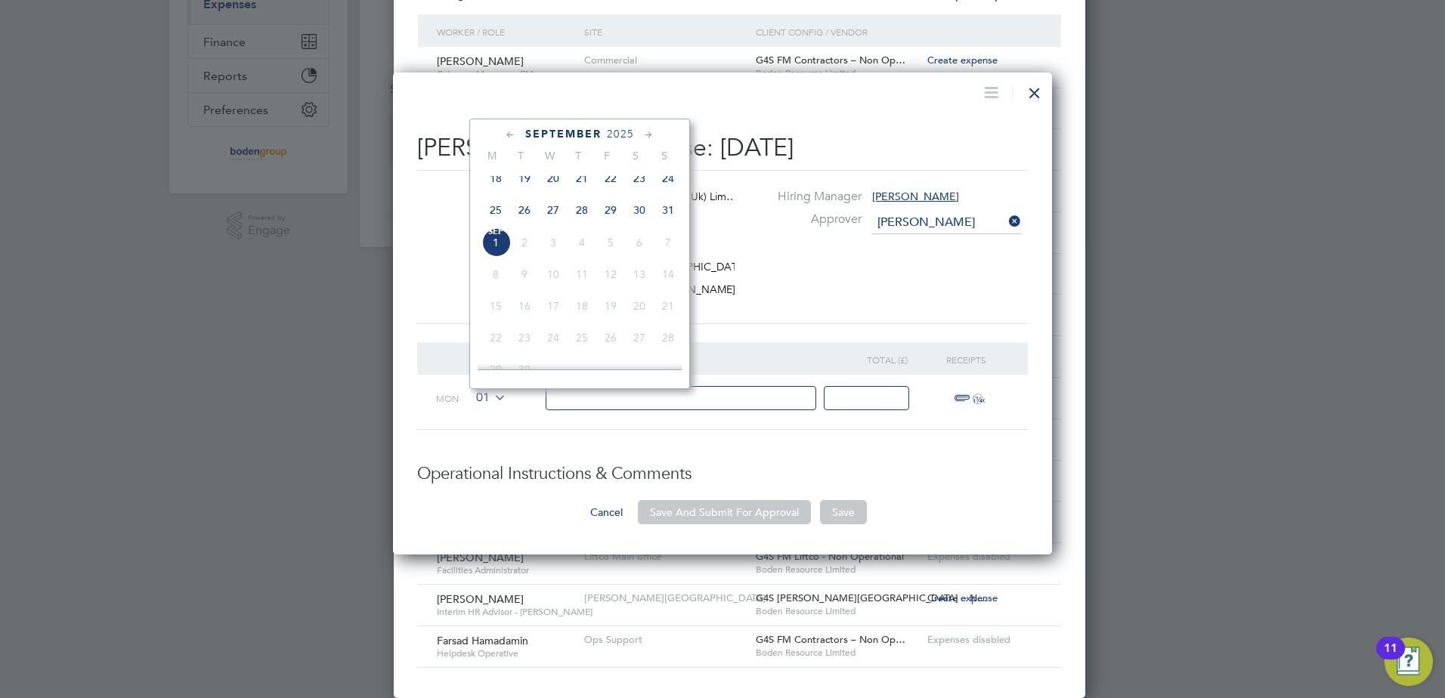
click at [614, 215] on span "29" at bounding box center [610, 210] width 29 height 29
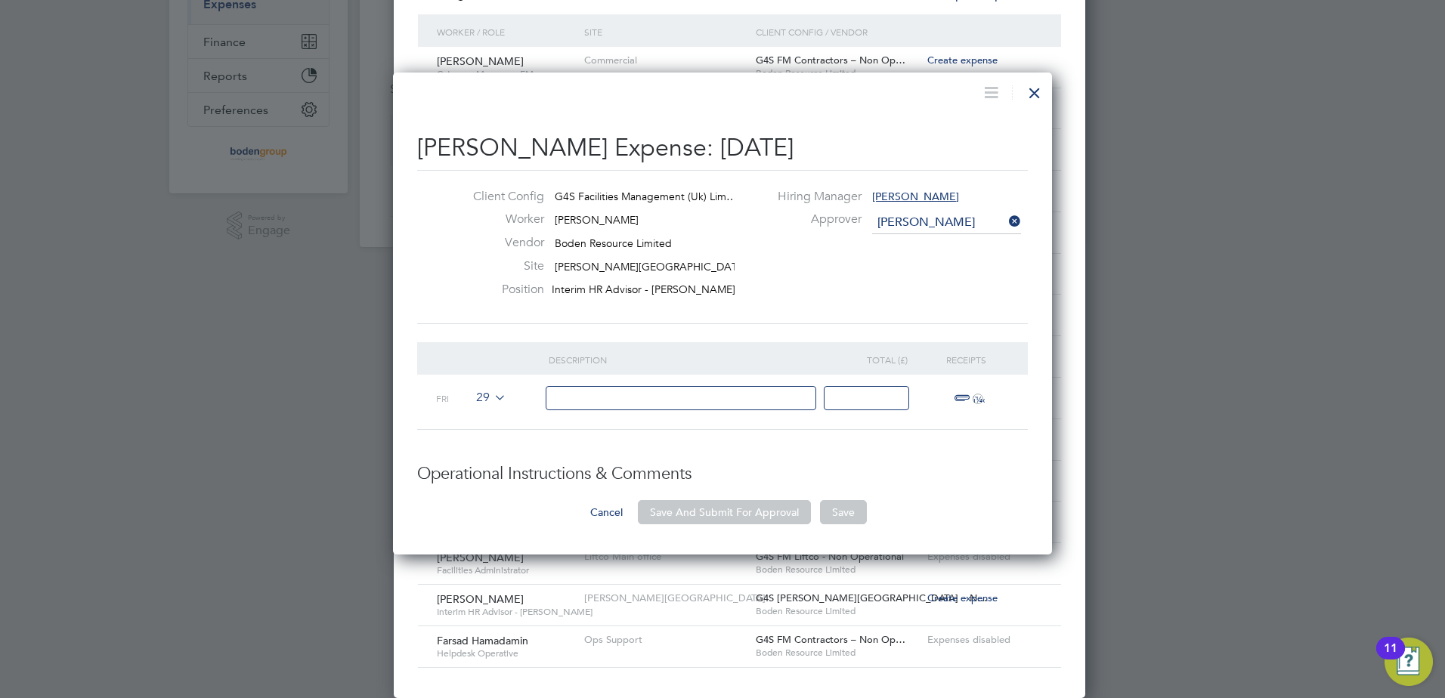
click at [586, 396] on input at bounding box center [681, 398] width 271 height 25
type input "Site visits"
click at [849, 394] on input at bounding box center [866, 398] width 85 height 25
type input "37.80"
click at [962, 398] on span "ï¼‹" at bounding box center [966, 399] width 33 height 18
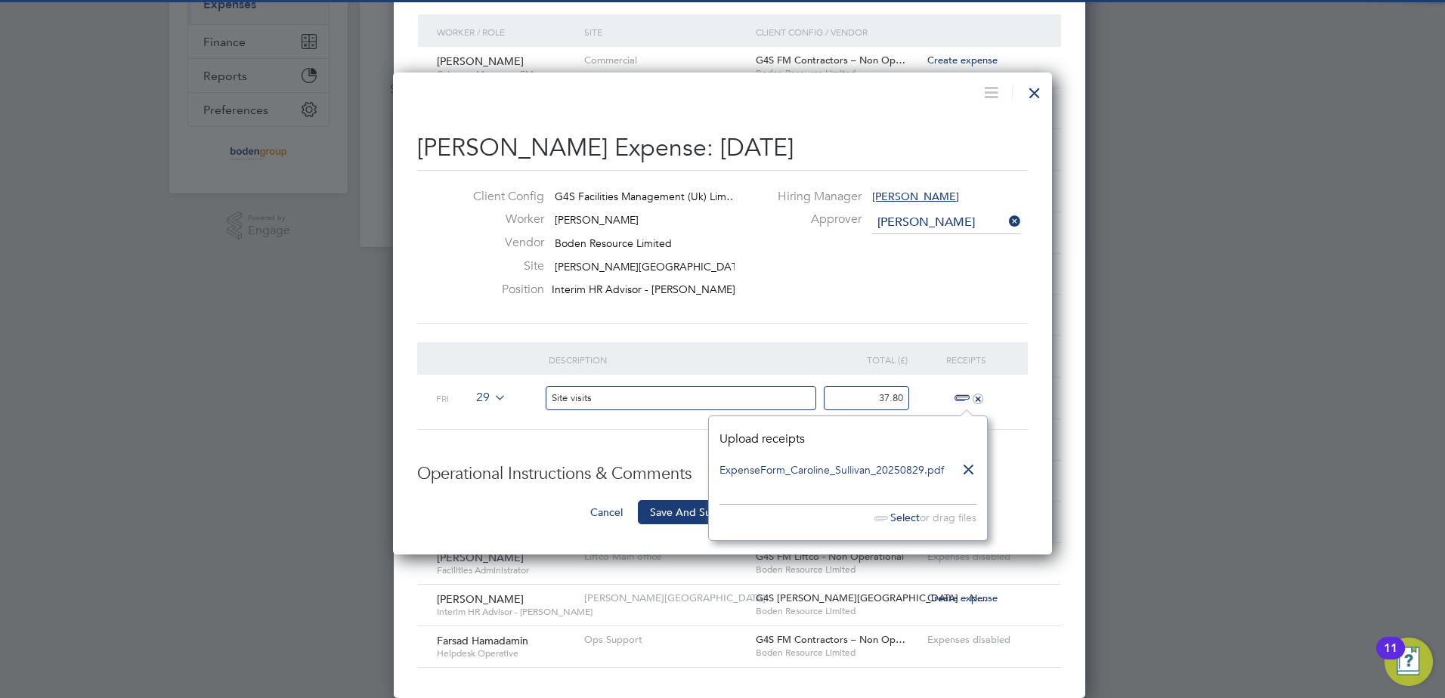
click at [1065, 483] on div at bounding box center [722, 349] width 1445 height 698
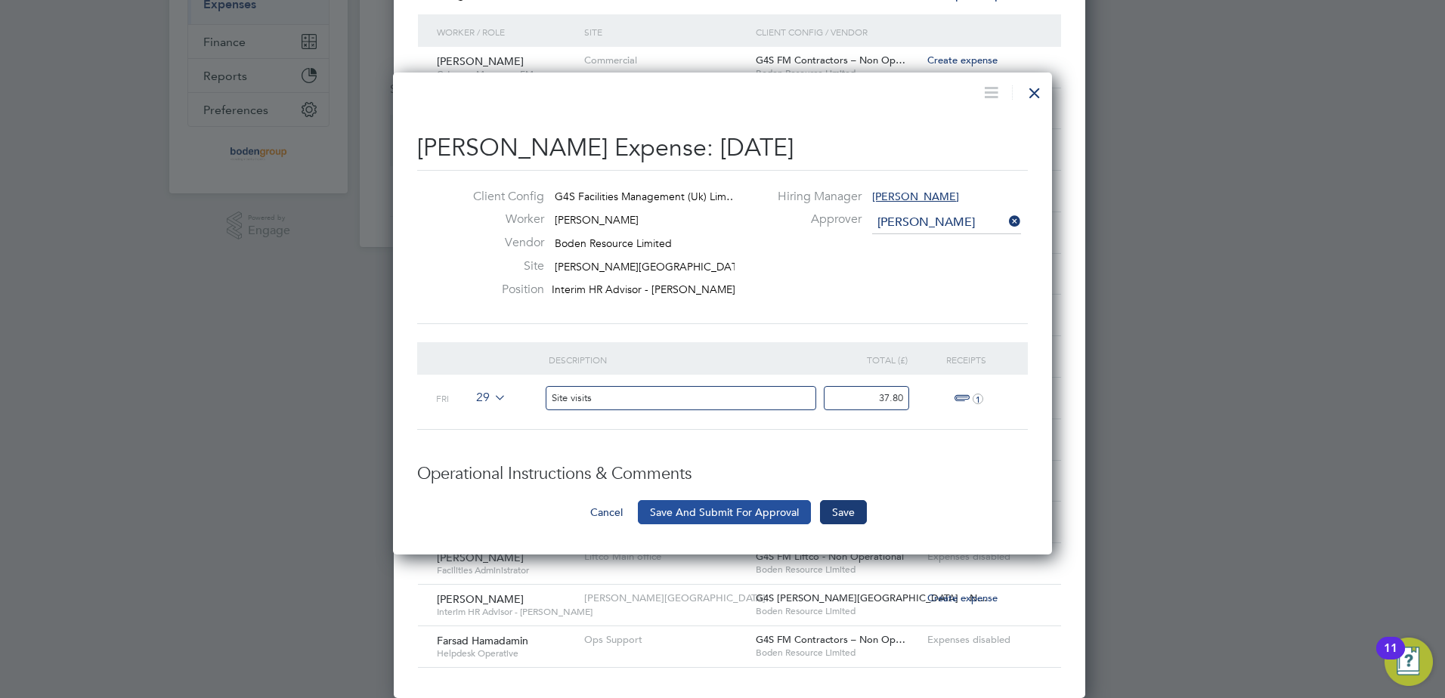
click at [705, 512] on button "Save And Submit For Approval" at bounding box center [724, 512] width 173 height 24
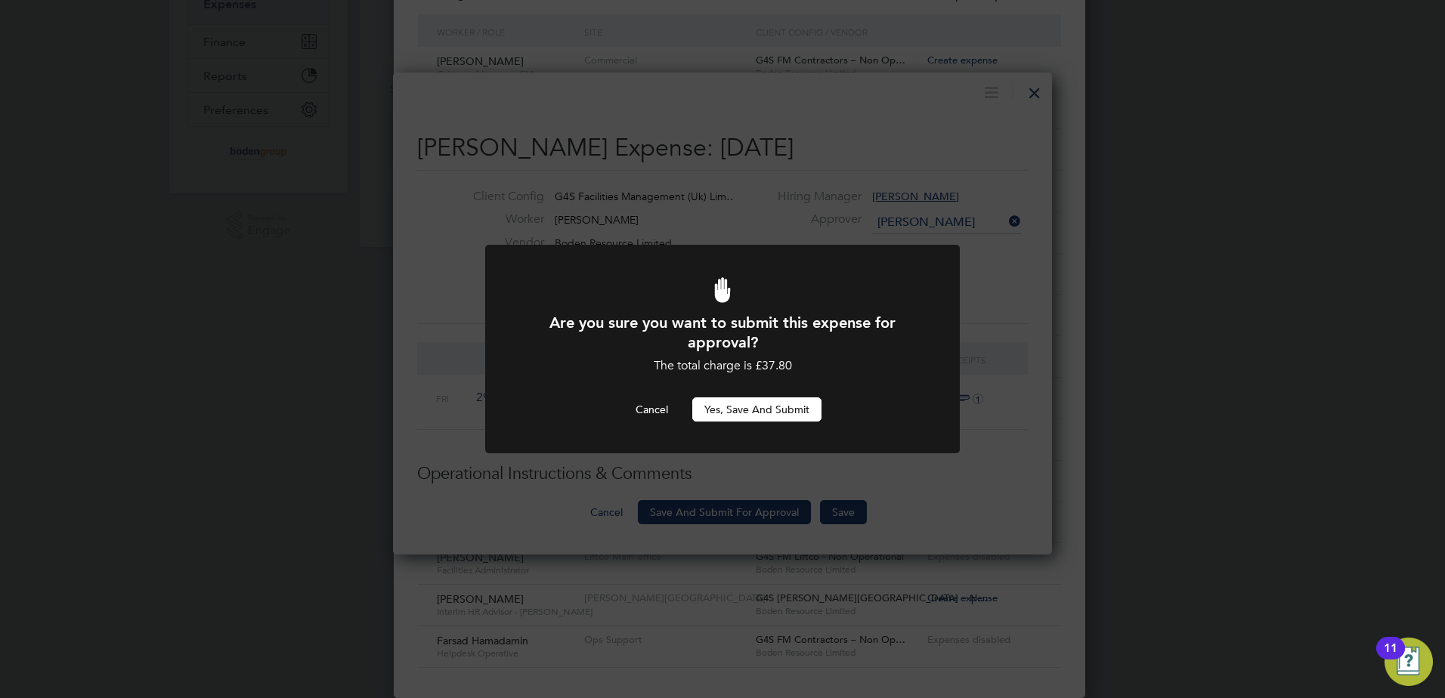
click at [811, 410] on button "Yes, Save and Submit" at bounding box center [756, 409] width 129 height 24
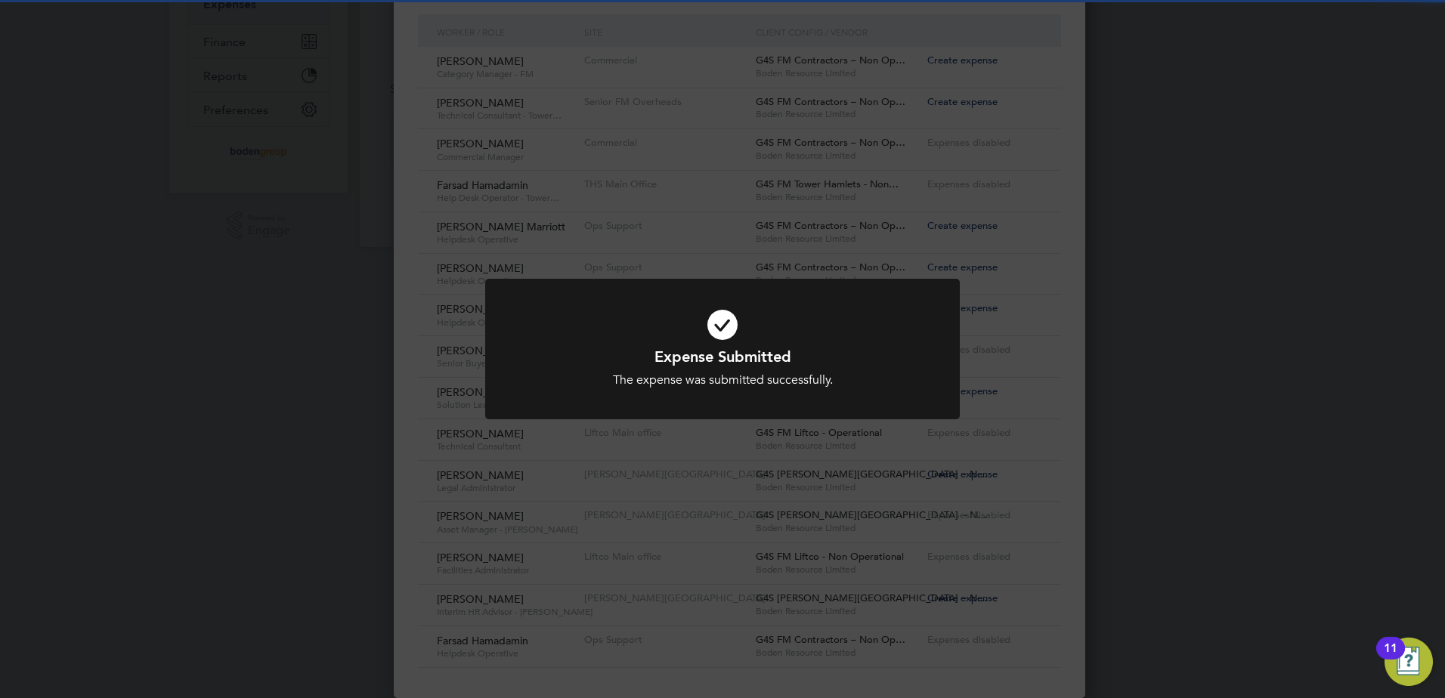
click at [1327, 407] on div "Expense Submitted The expense was submitted successfully. Cancel Okay" at bounding box center [722, 349] width 1445 height 698
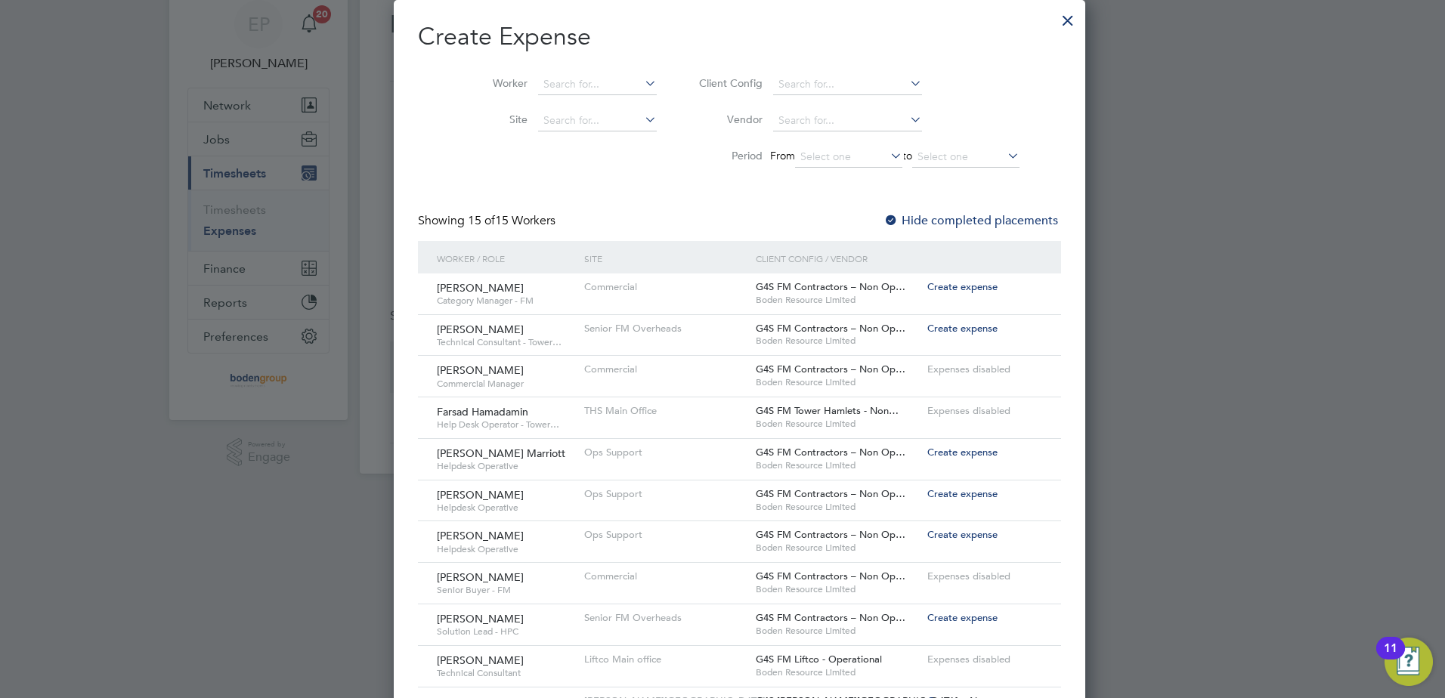
click at [1054, 11] on div at bounding box center [1067, 16] width 27 height 27
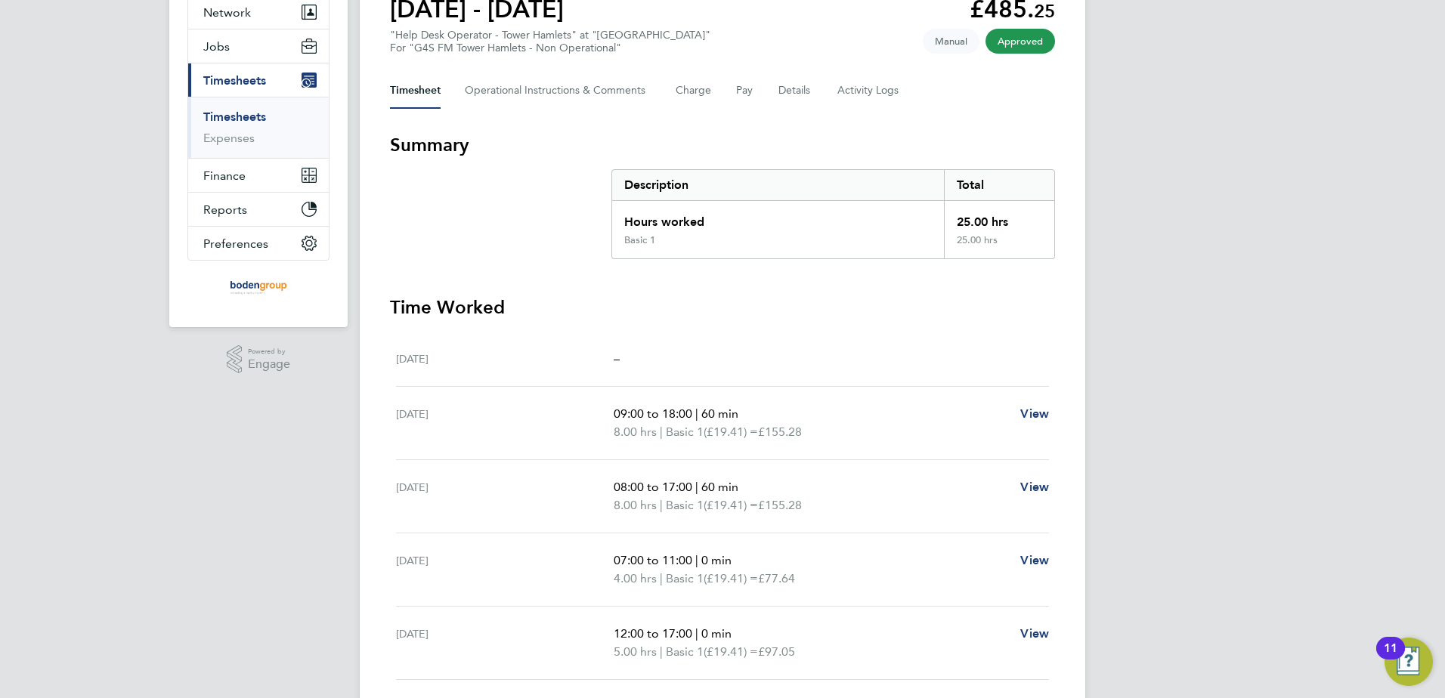
scroll to position [151, 0]
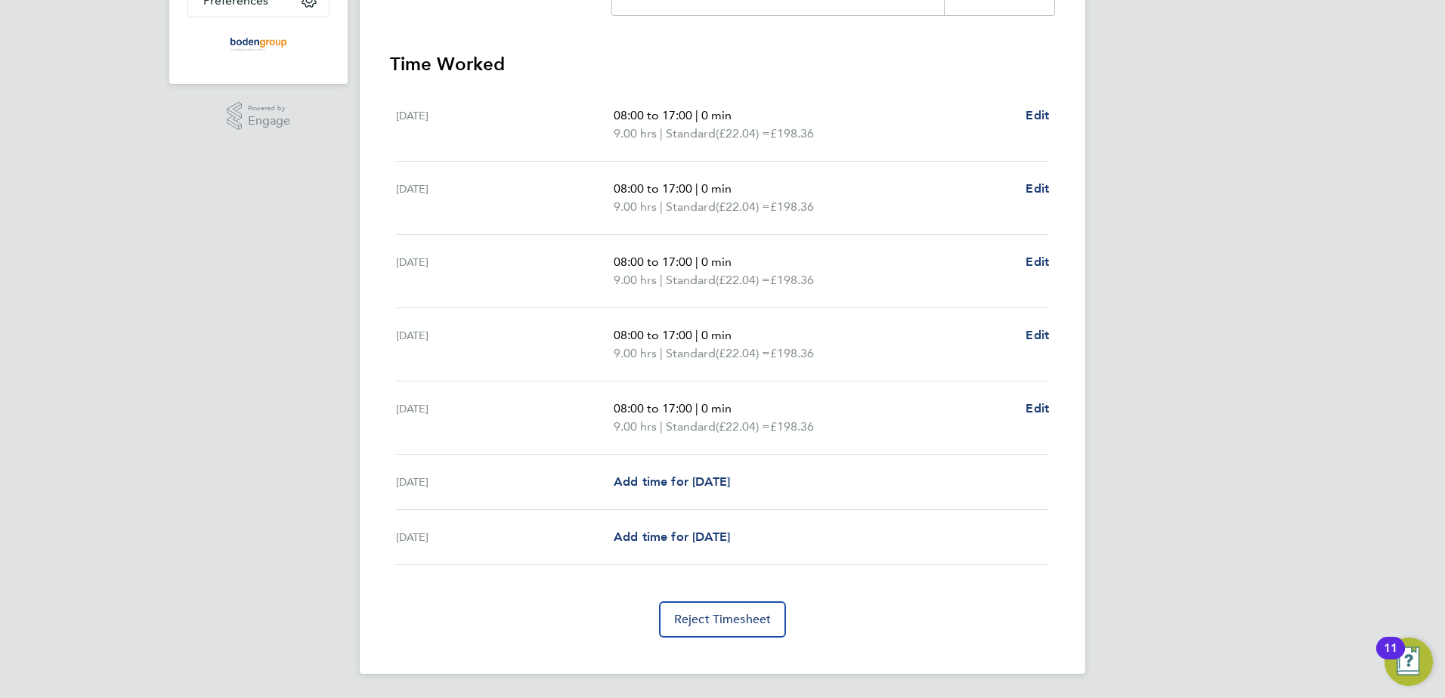
scroll to position [16, 0]
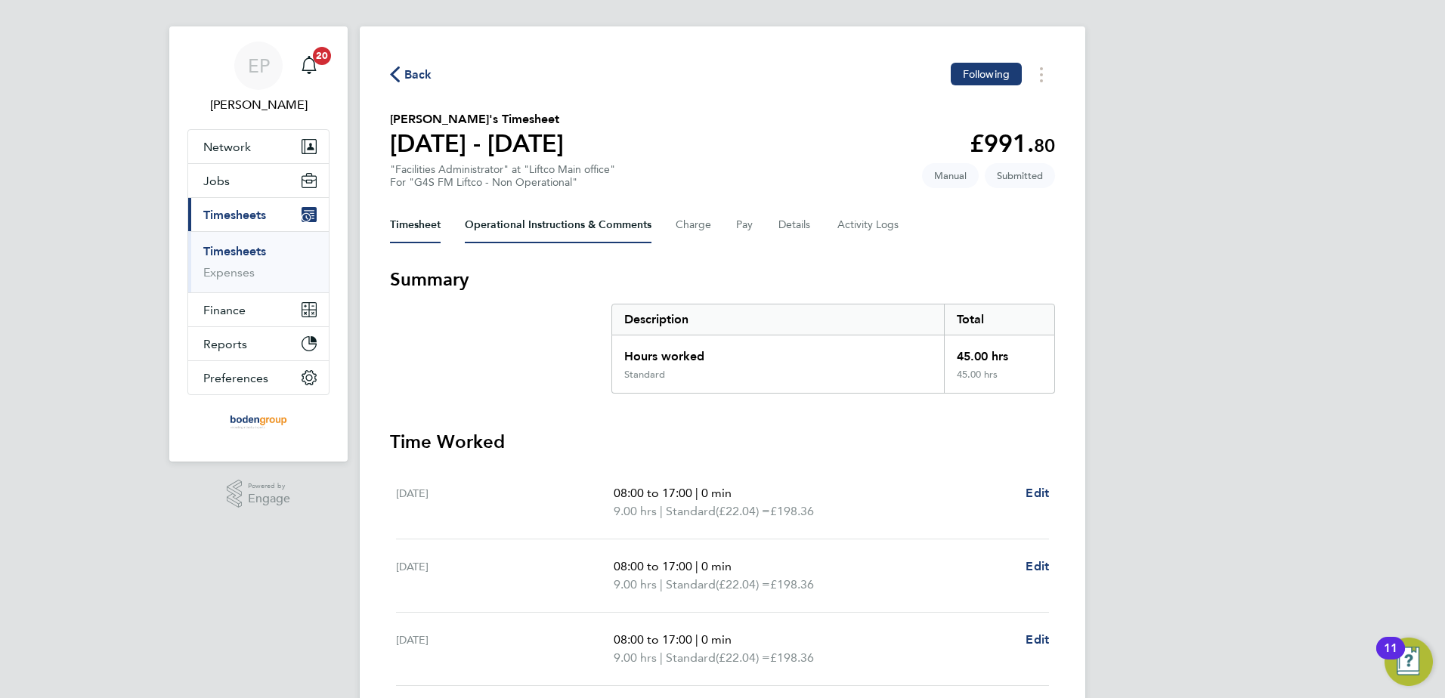
click at [639, 230] on Comments-tab "Operational Instructions & Comments" at bounding box center [558, 225] width 187 height 36
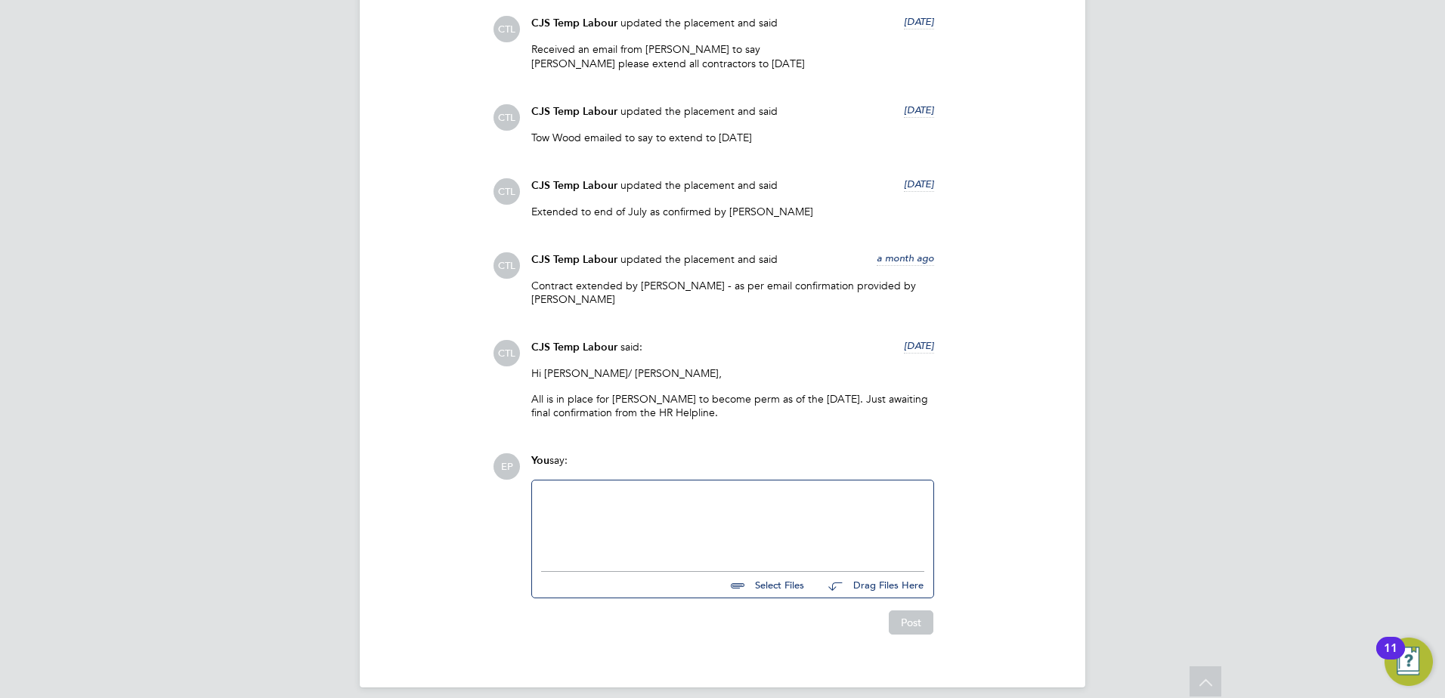
click at [579, 498] on div at bounding box center [732, 522] width 383 height 65
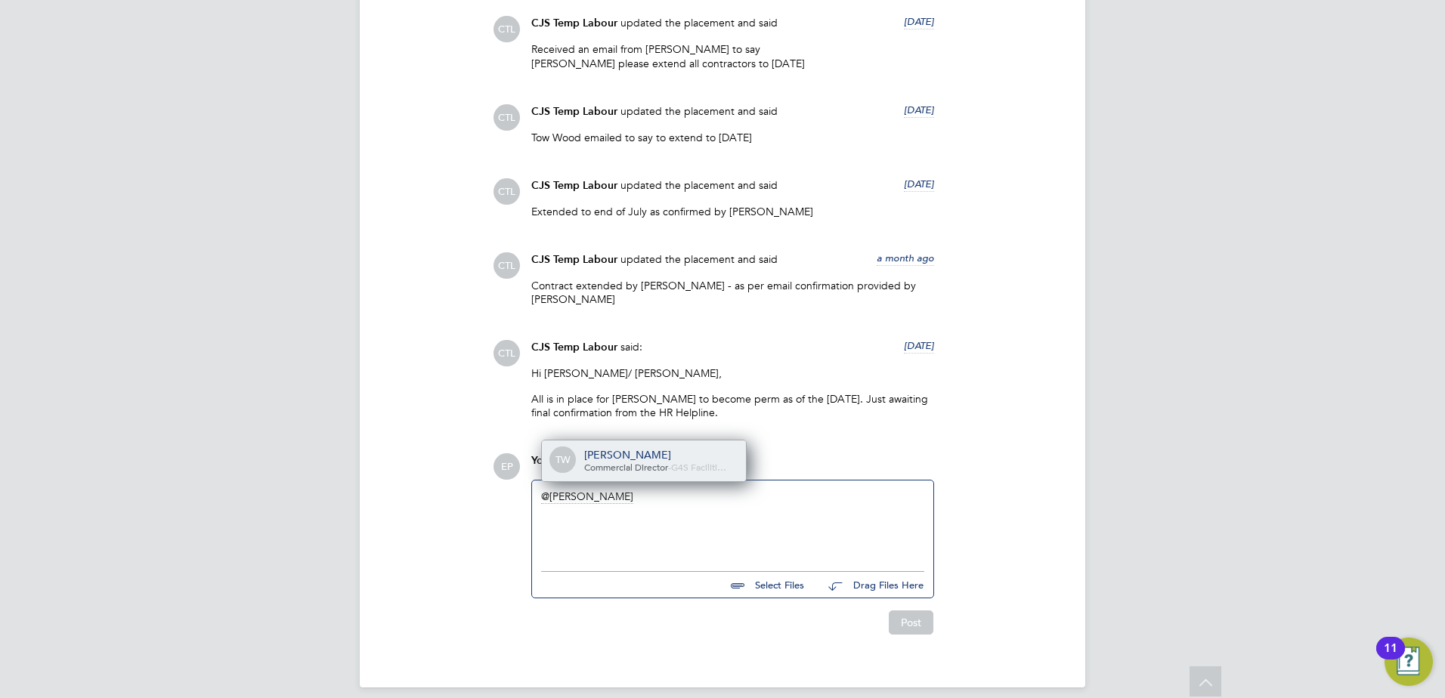
click at [660, 448] on div "Tom Wood" at bounding box center [659, 455] width 151 height 14
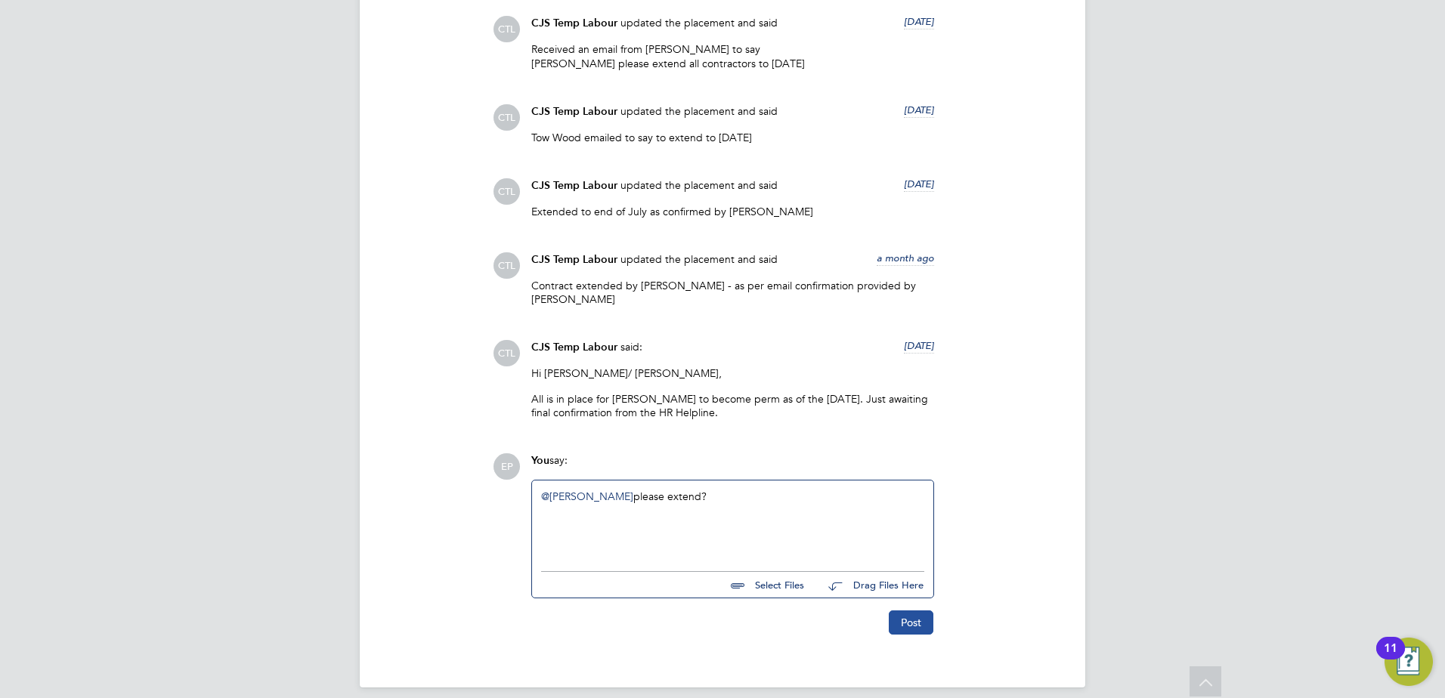
click at [914, 611] on button "Post" at bounding box center [911, 623] width 45 height 24
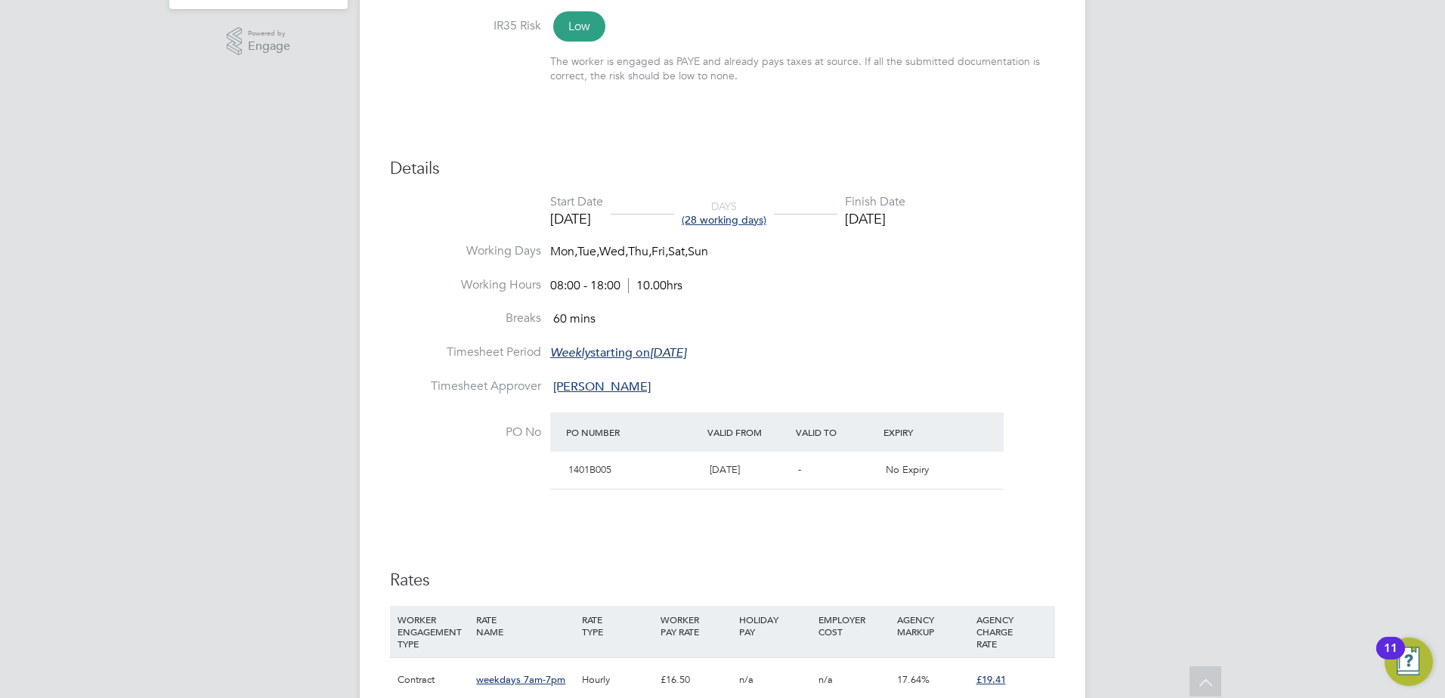
scroll to position [280, 0]
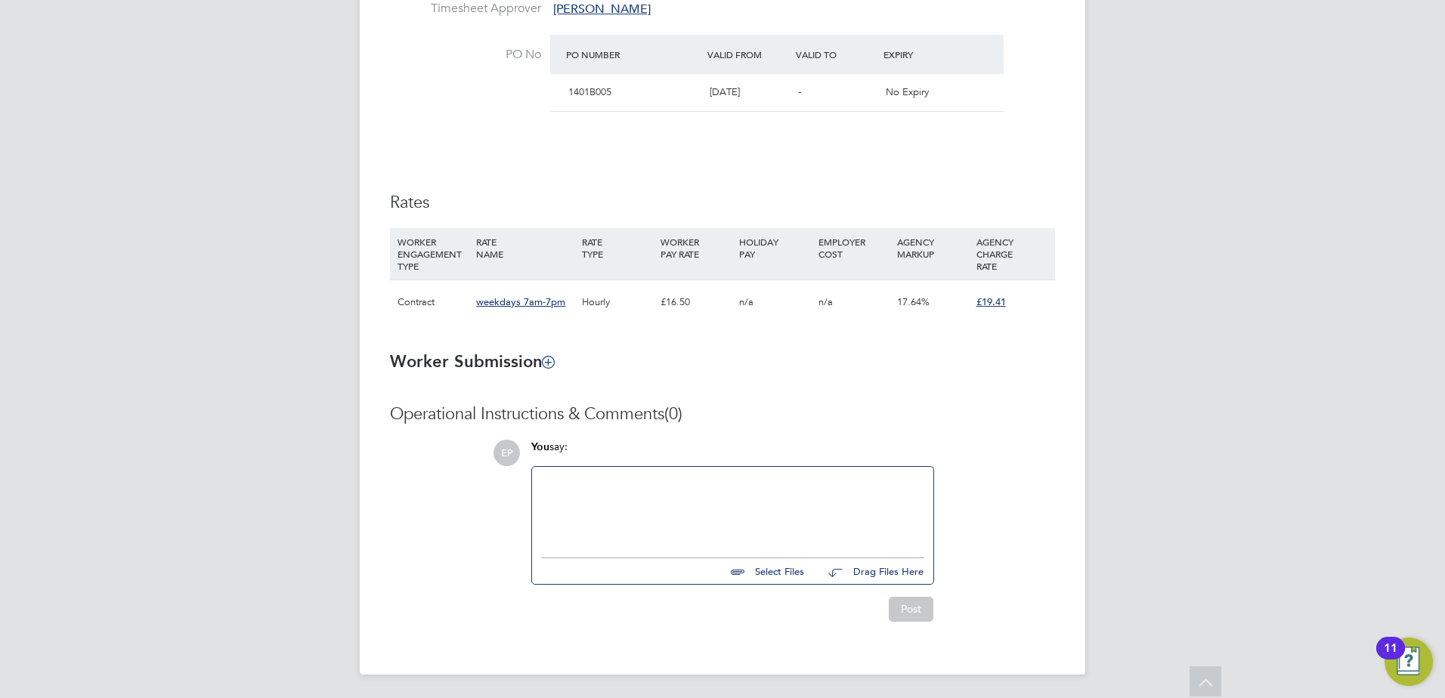
click at [620, 487] on div at bounding box center [732, 508] width 383 height 65
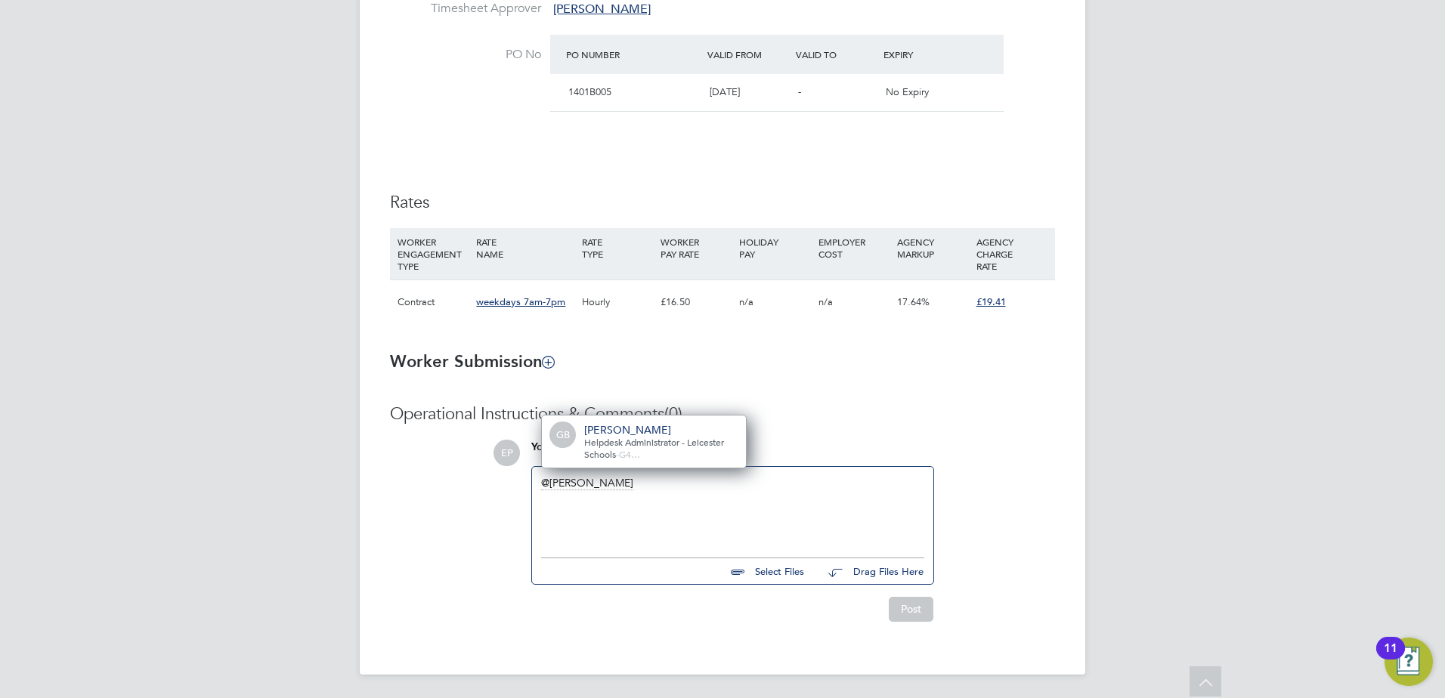
click at [598, 454] on span "Helpdesk Administrator - Leicester Schools" at bounding box center [654, 448] width 140 height 24
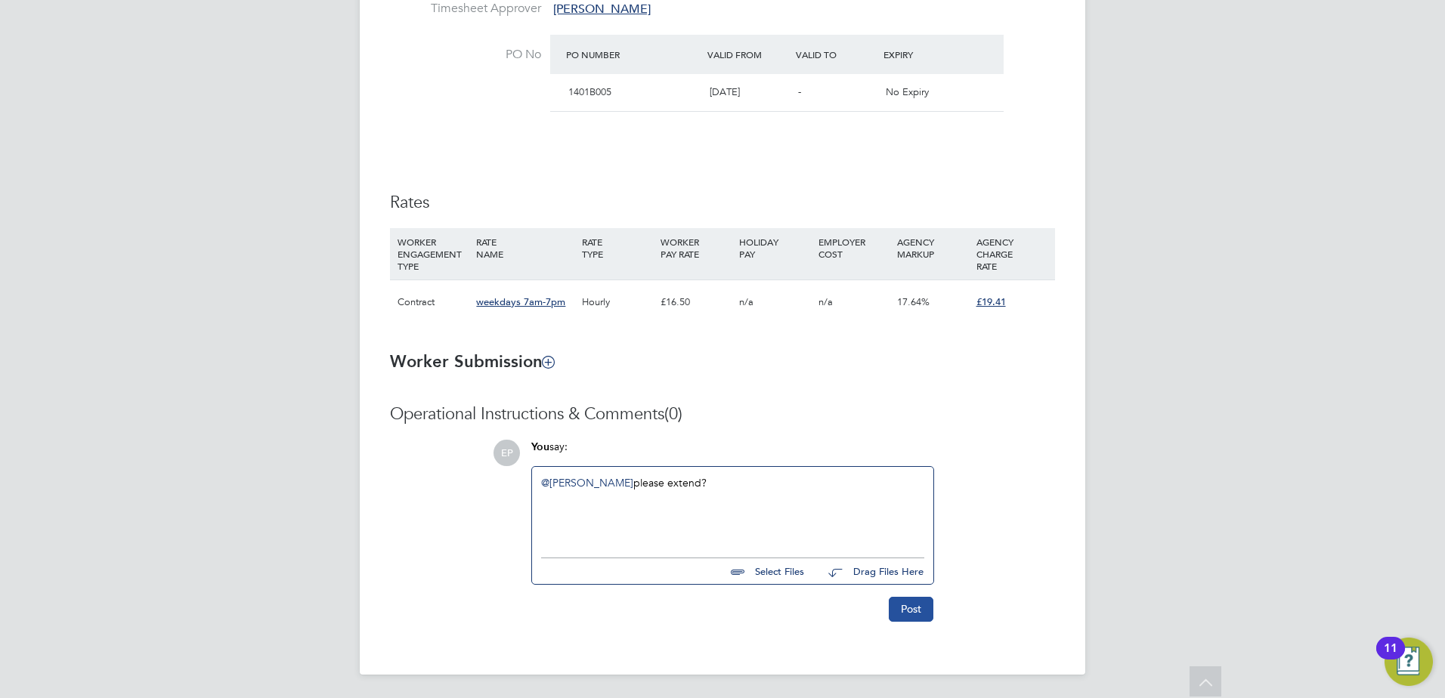
click at [901, 599] on button "Post" at bounding box center [911, 609] width 45 height 24
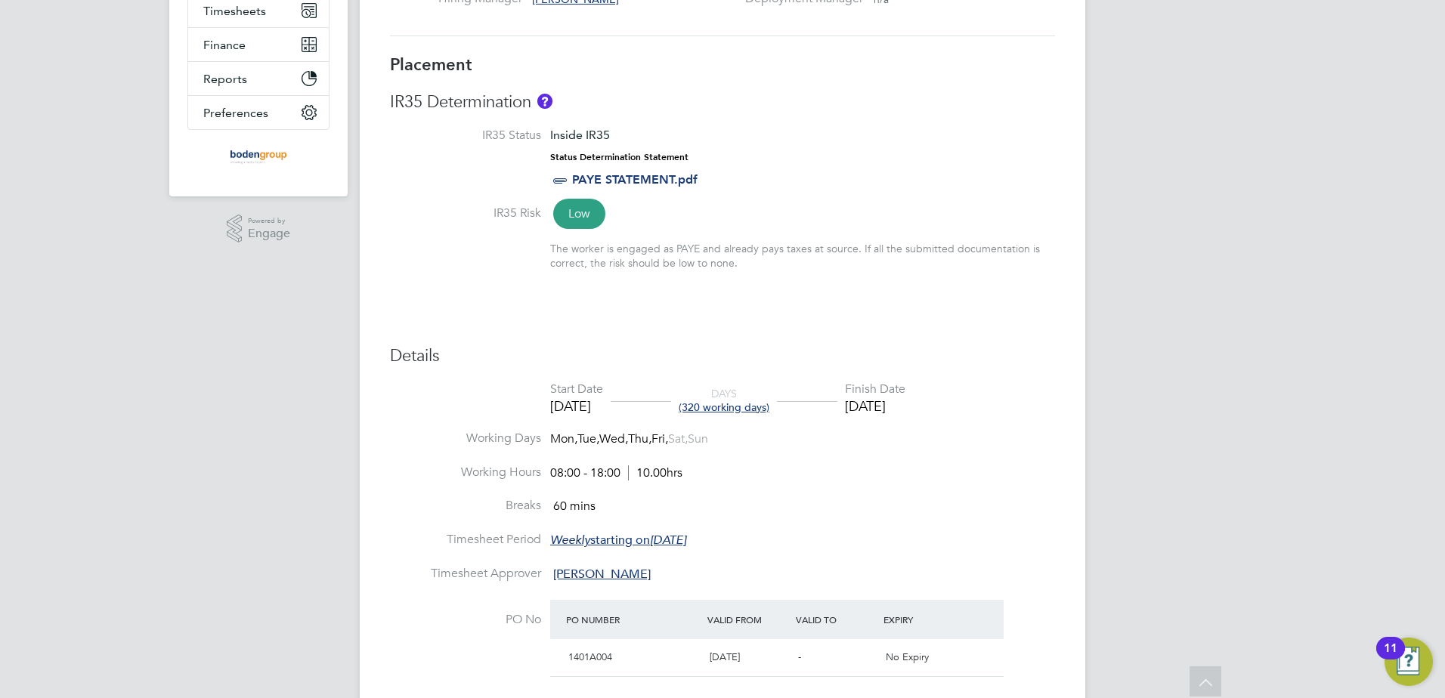
scroll to position [680, 0]
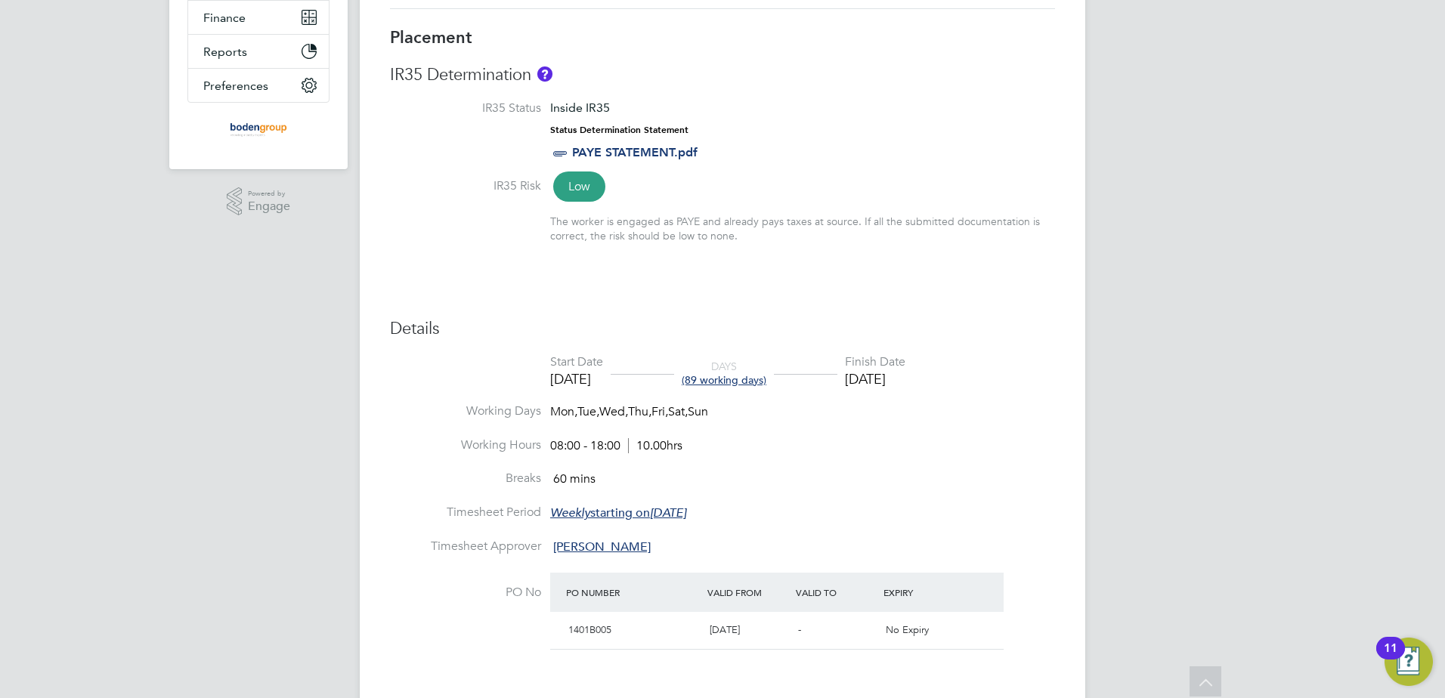
scroll to position [453, 0]
